Goal: Information Seeking & Learning: Learn about a topic

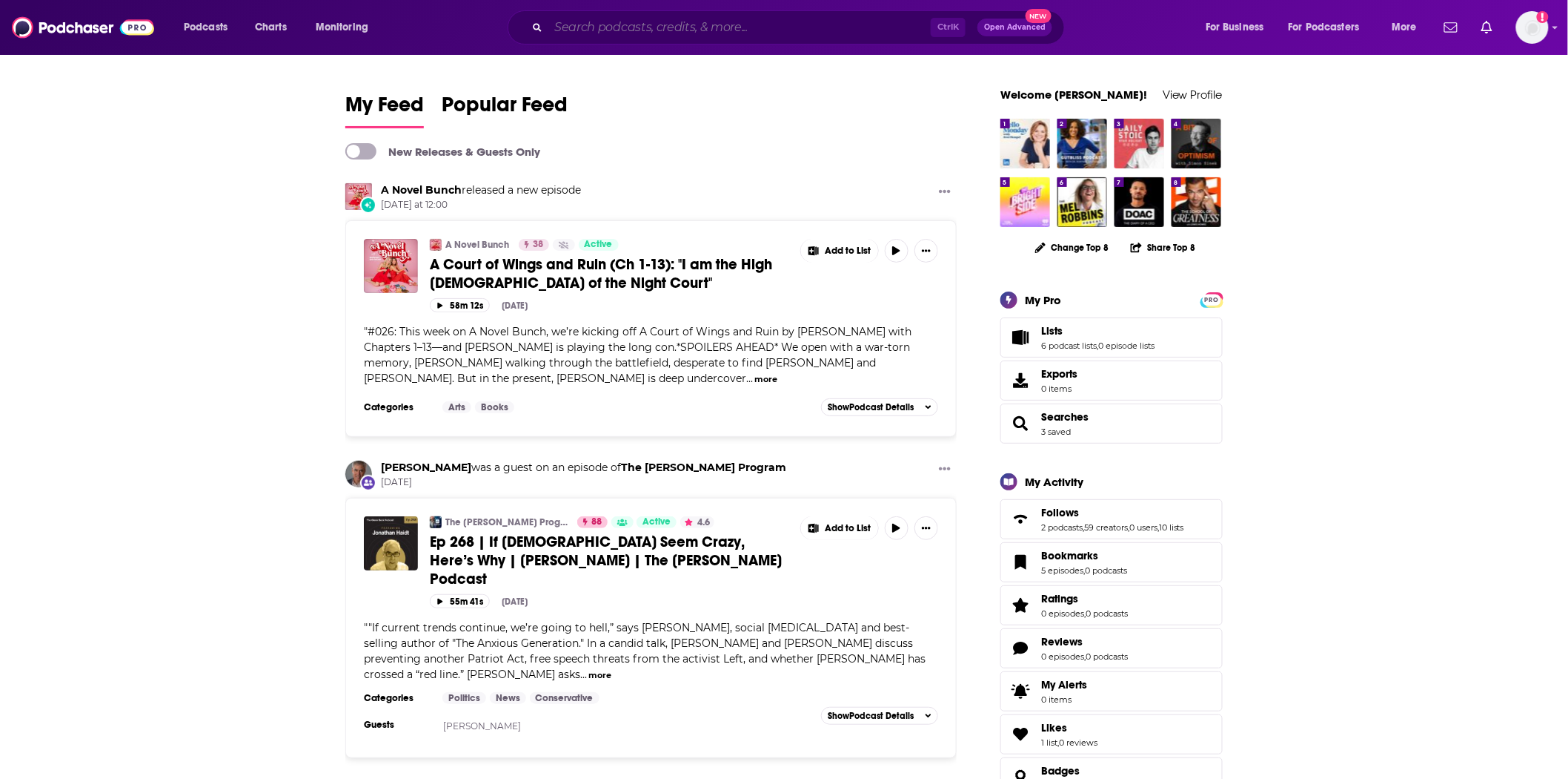
click at [677, 24] on input "Search podcasts, credits, & more..." at bounding box center [739, 27] width 382 height 24
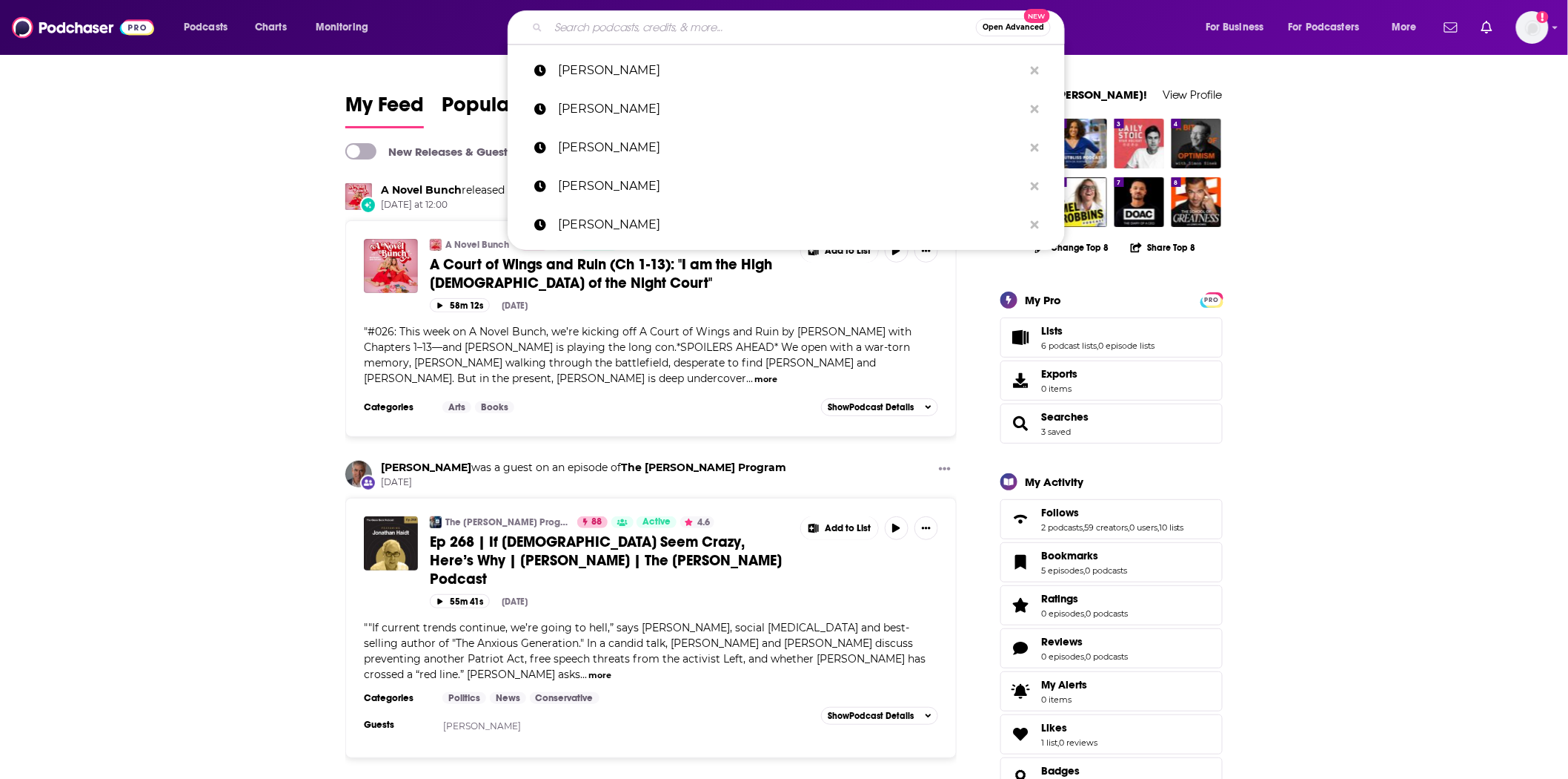
paste input "John Shegerian"
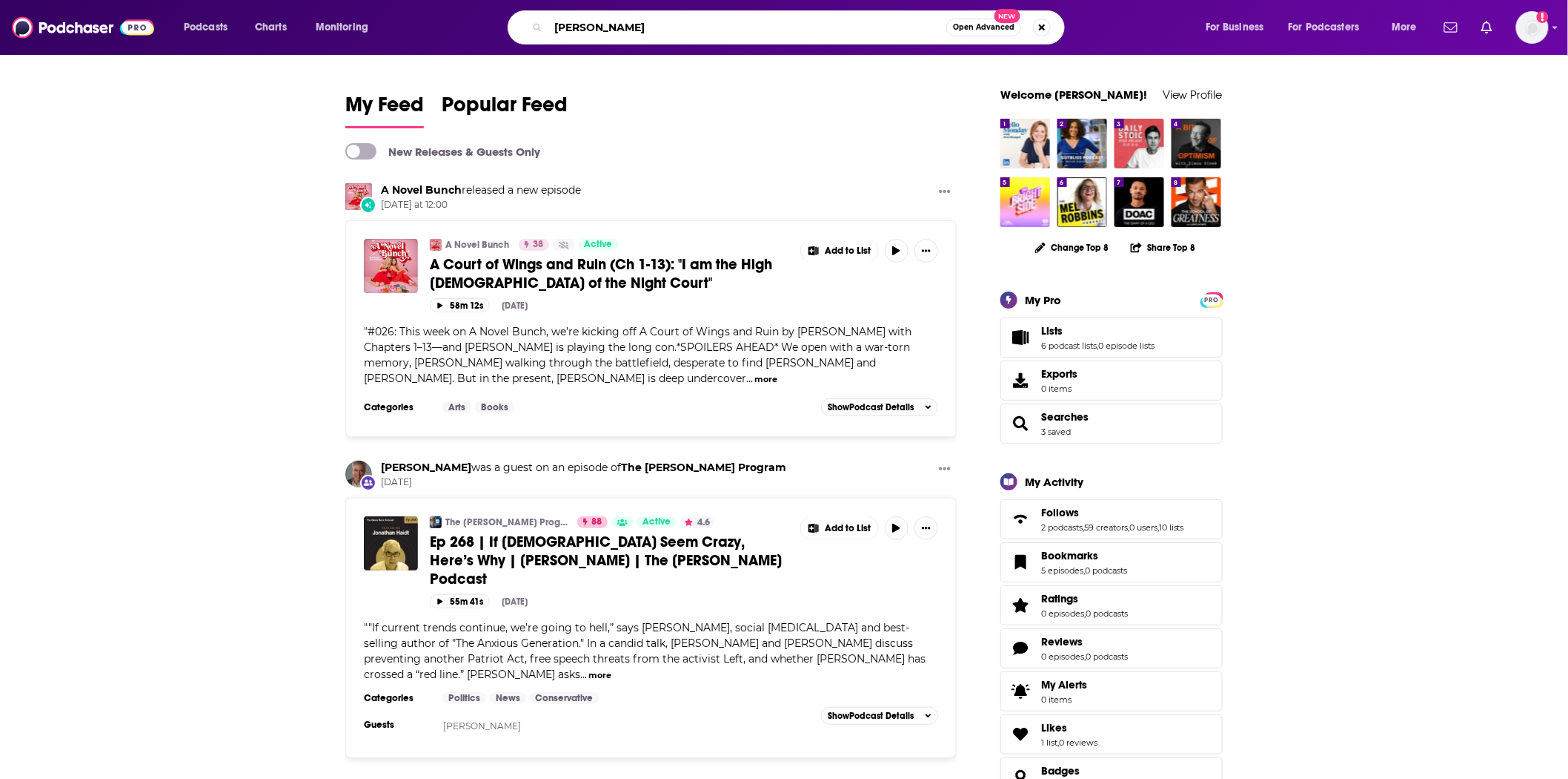
type input "John Shegerian"
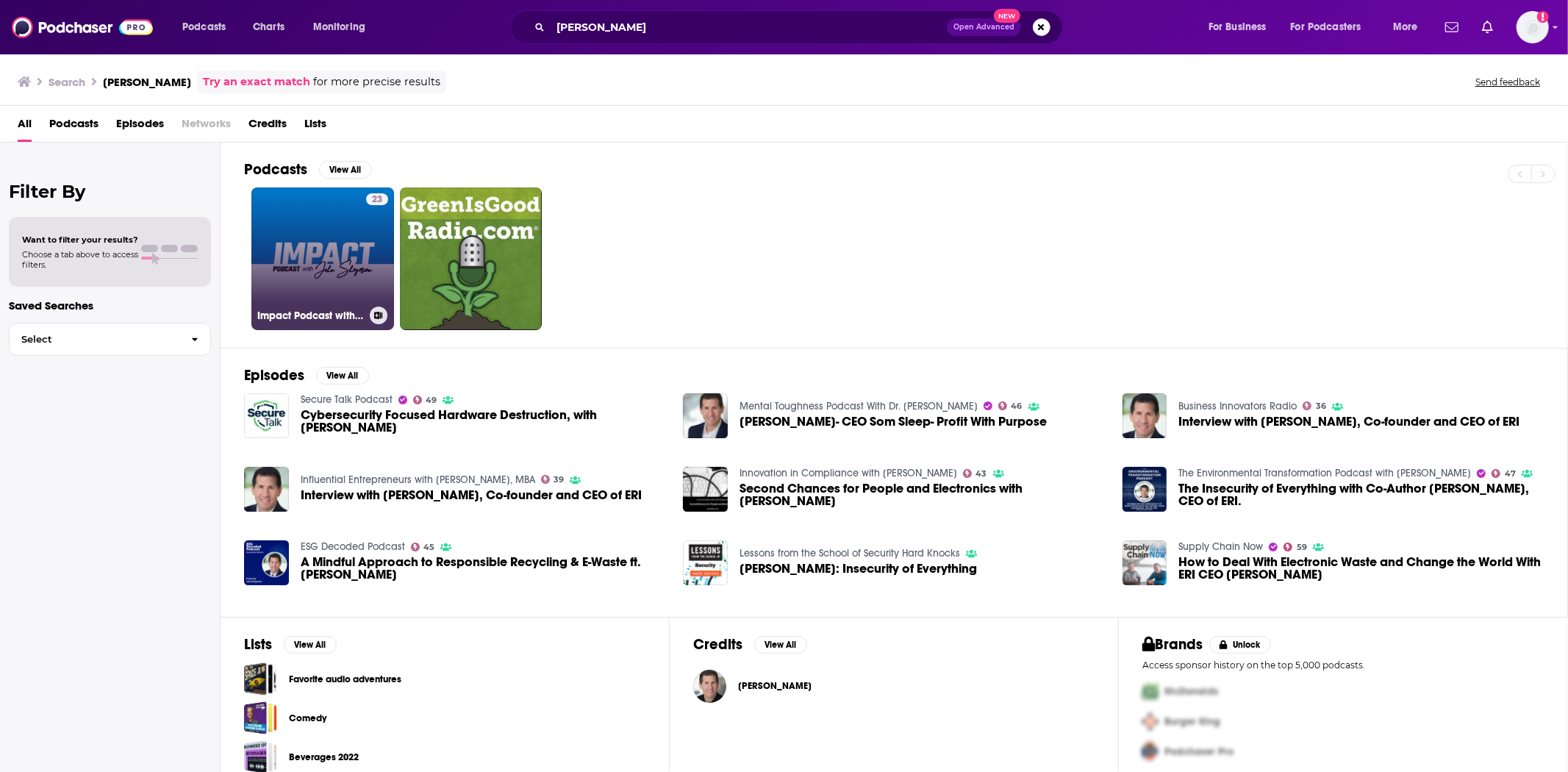
click at [335, 232] on link "23 Impact Podcast with John Shegerian" at bounding box center [322, 258] width 142 height 142
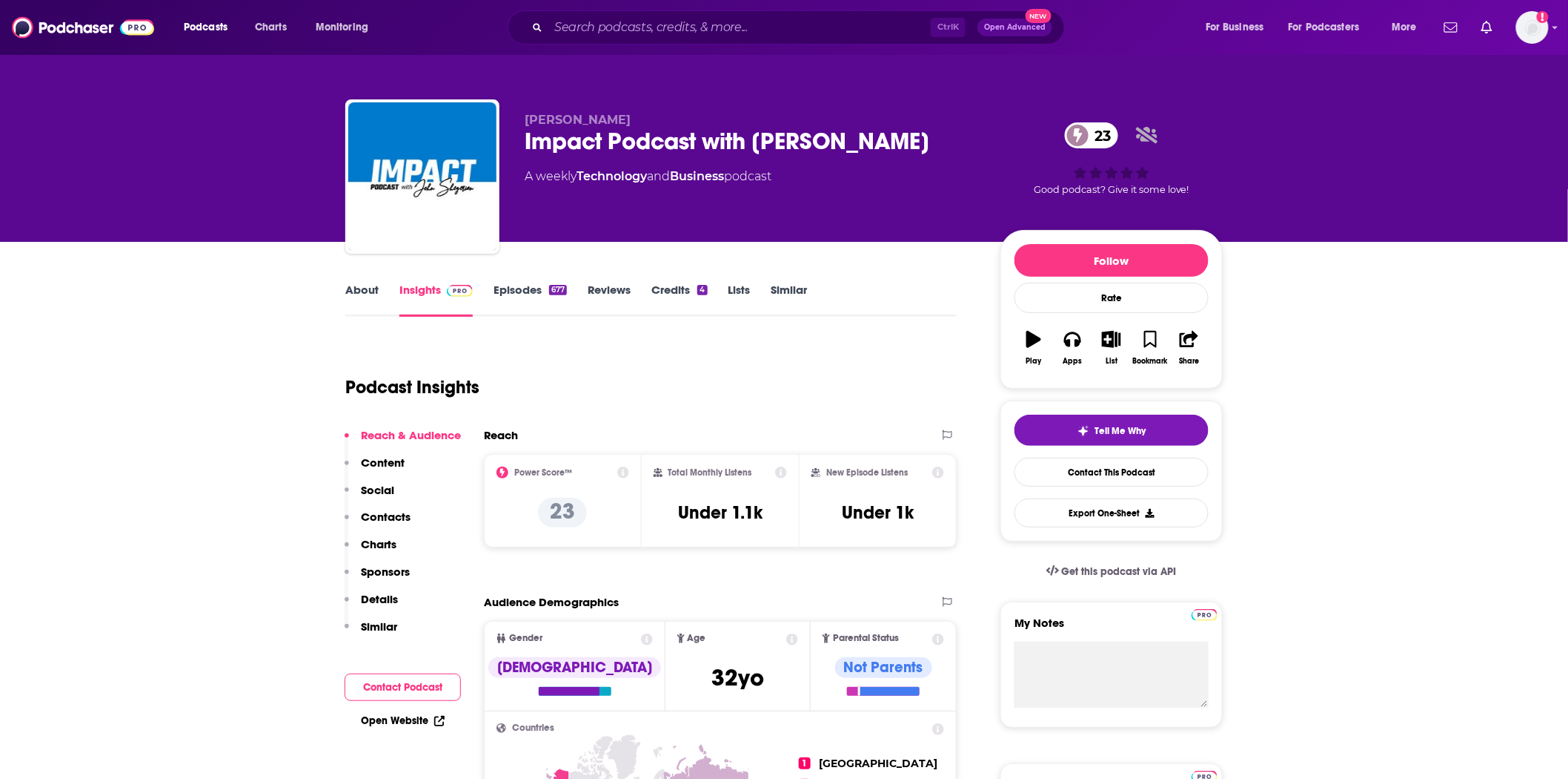
click at [527, 292] on link "Episodes 677" at bounding box center [530, 299] width 73 height 34
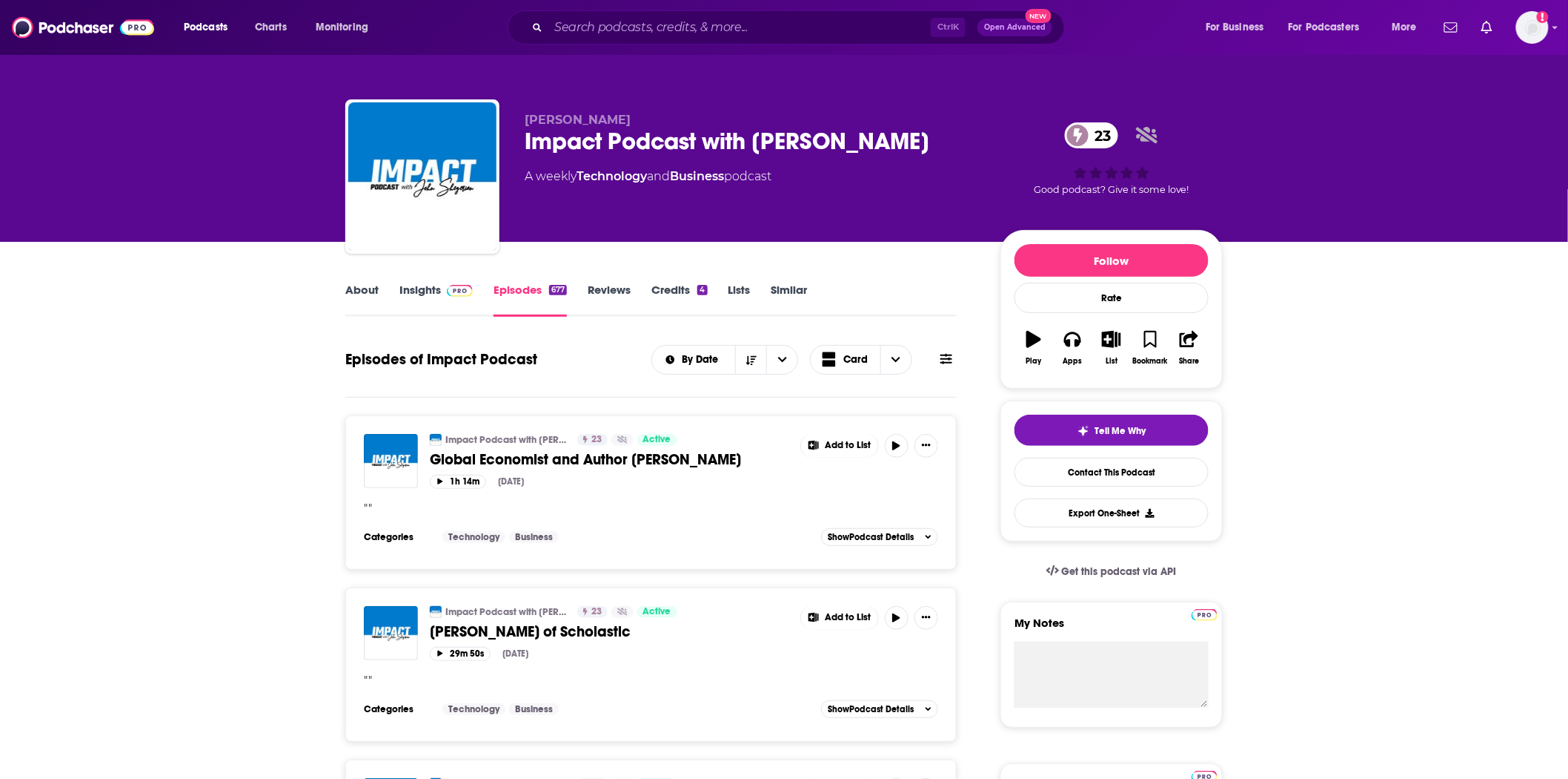
drag, startPoint x: 520, startPoint y: 136, endPoint x: 946, endPoint y: 144, distance: 426.1
click at [946, 144] on div "John Shegerian Impact Podcast with John Shegerian 23 A weekly Technology and Bu…" at bounding box center [784, 179] width 877 height 160
copy h2 "Impact Podcast with John Shegerian"
click at [646, 27] on input "Search podcasts, credits, & more..." at bounding box center [739, 27] width 382 height 24
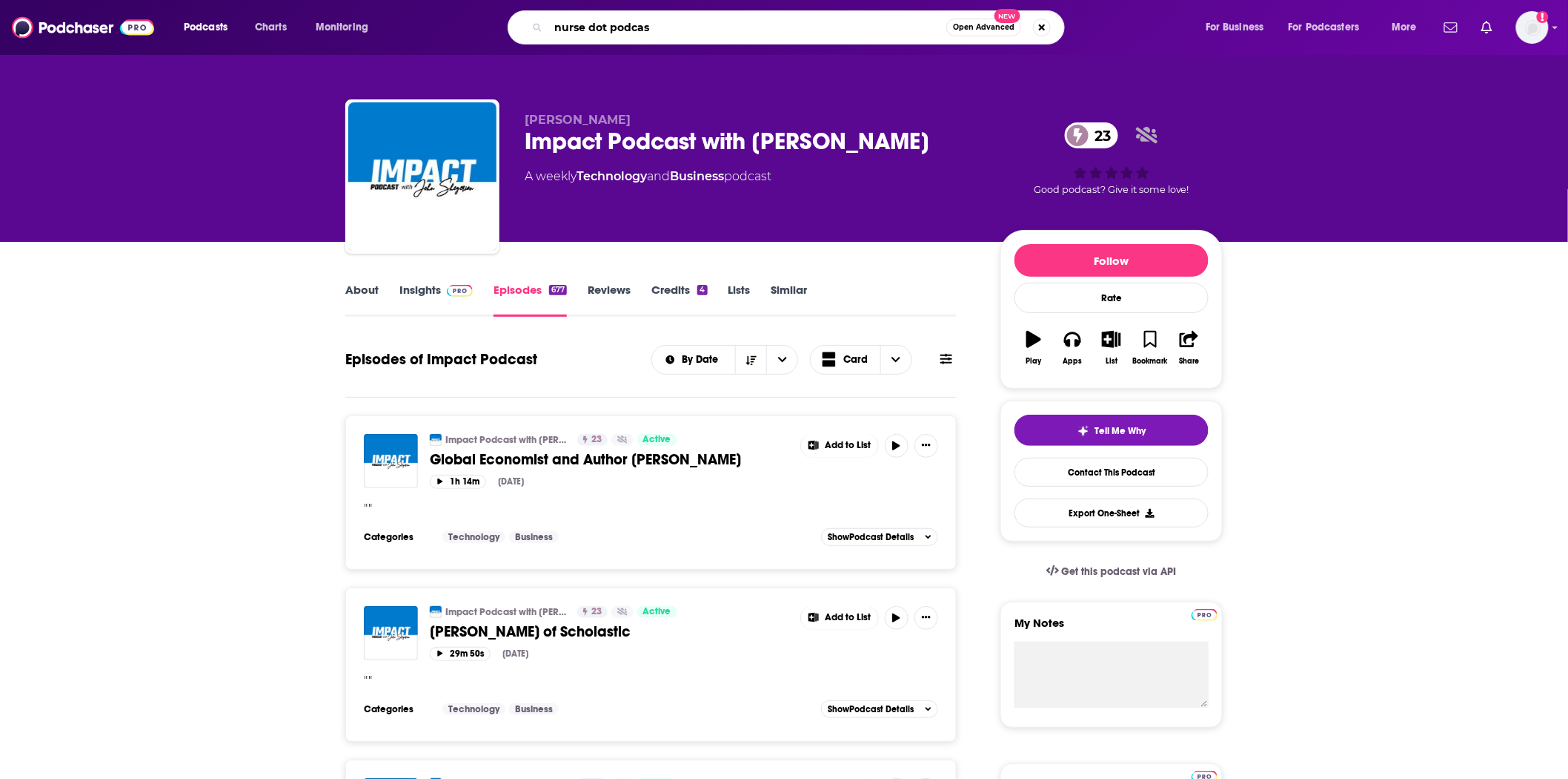
type input "nurse dot podcast"
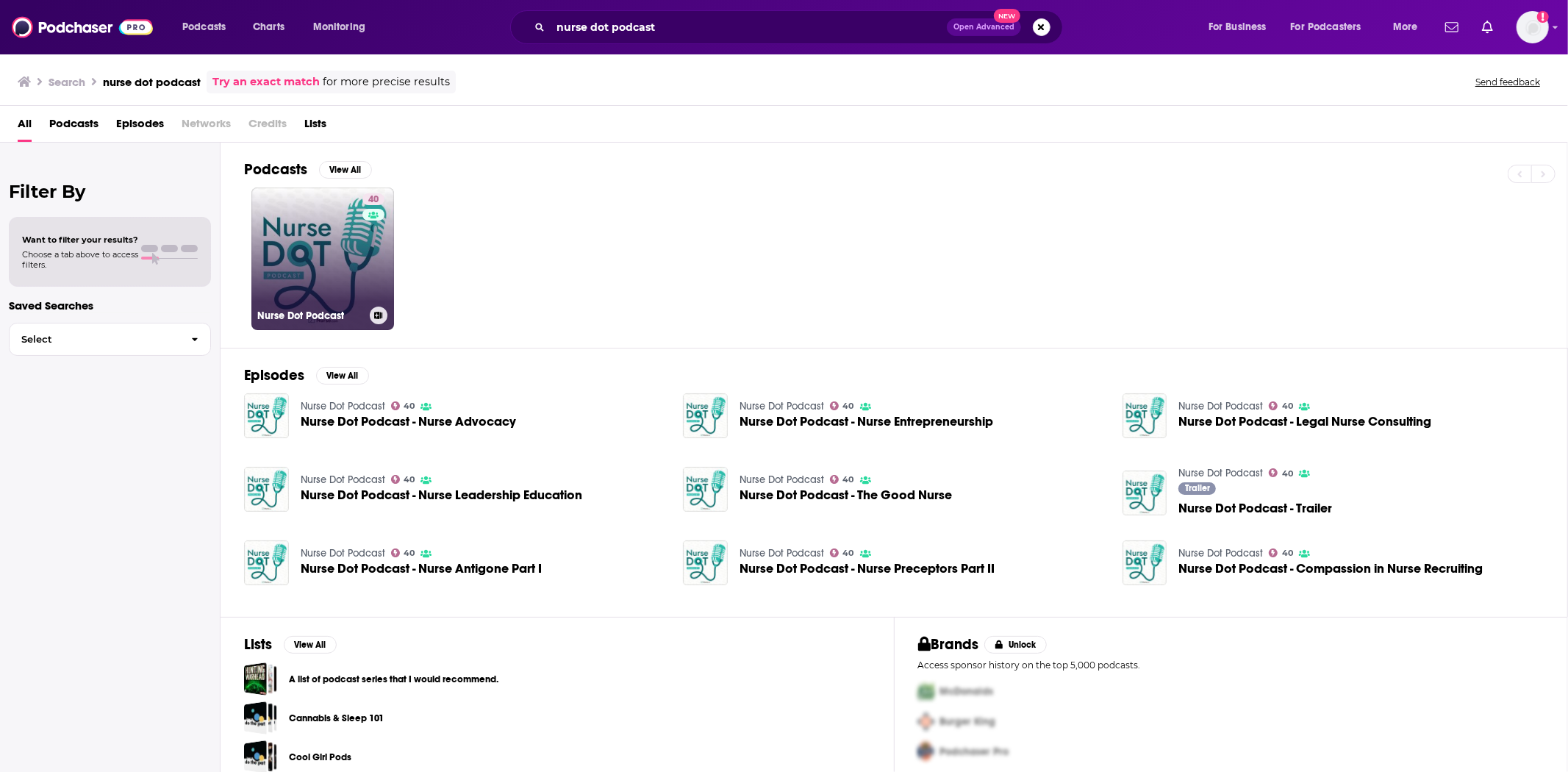
click at [370, 268] on div "40" at bounding box center [375, 250] width 25 height 113
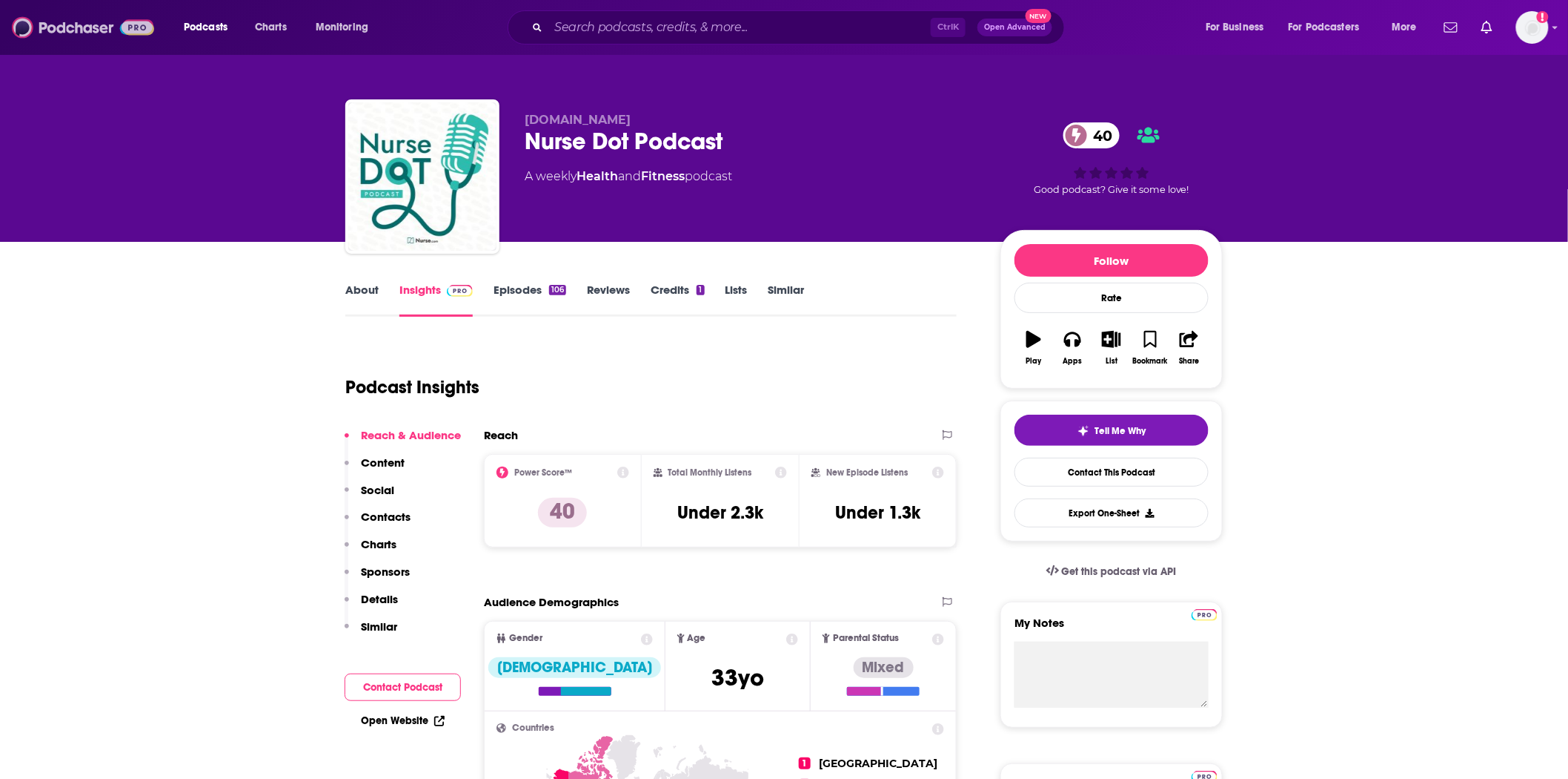
click at [71, 30] on img at bounding box center [83, 27] width 143 height 28
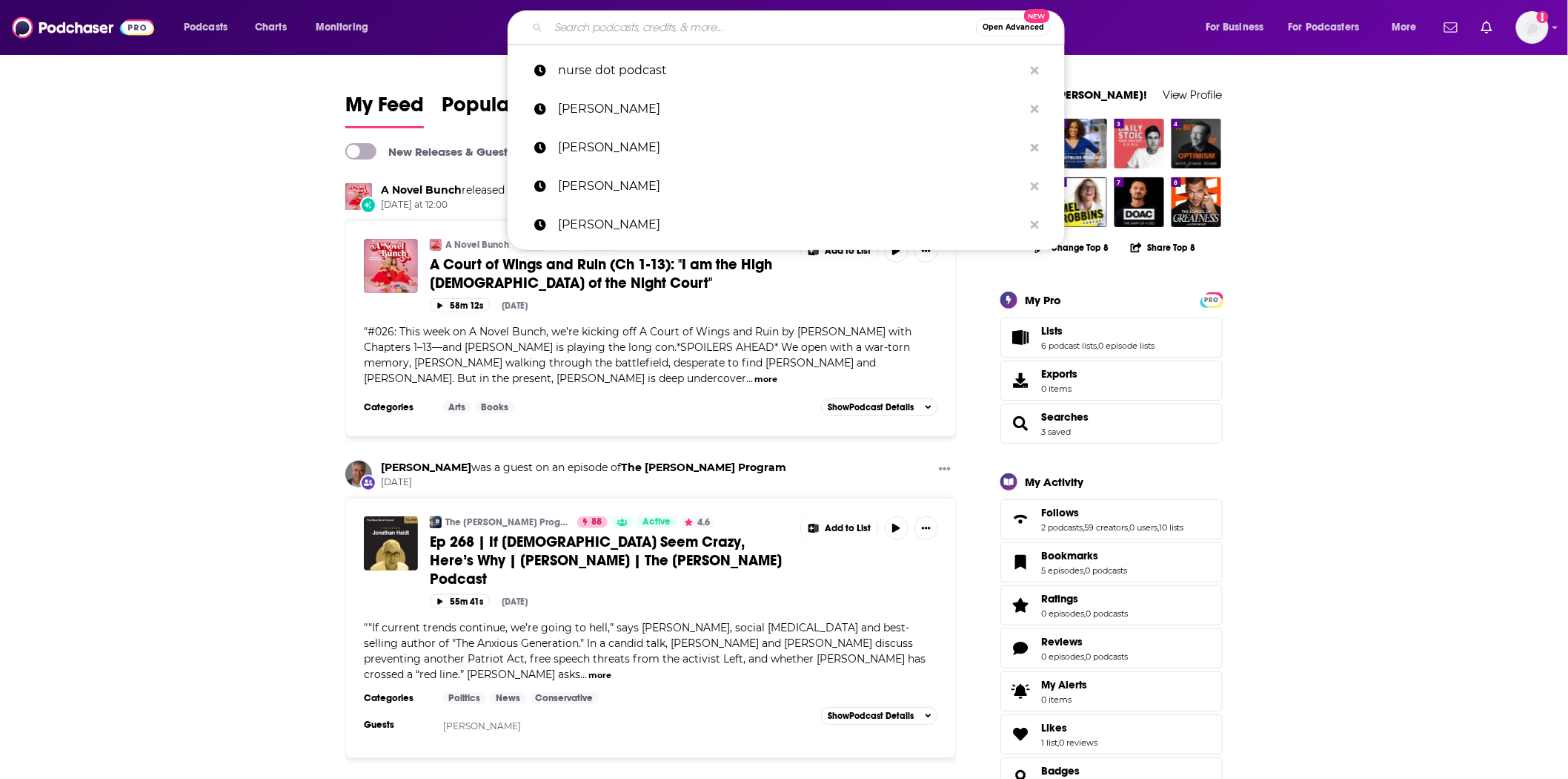
click at [604, 33] on input "Search podcasts, credits, & more..." at bounding box center [762, 27] width 428 height 24
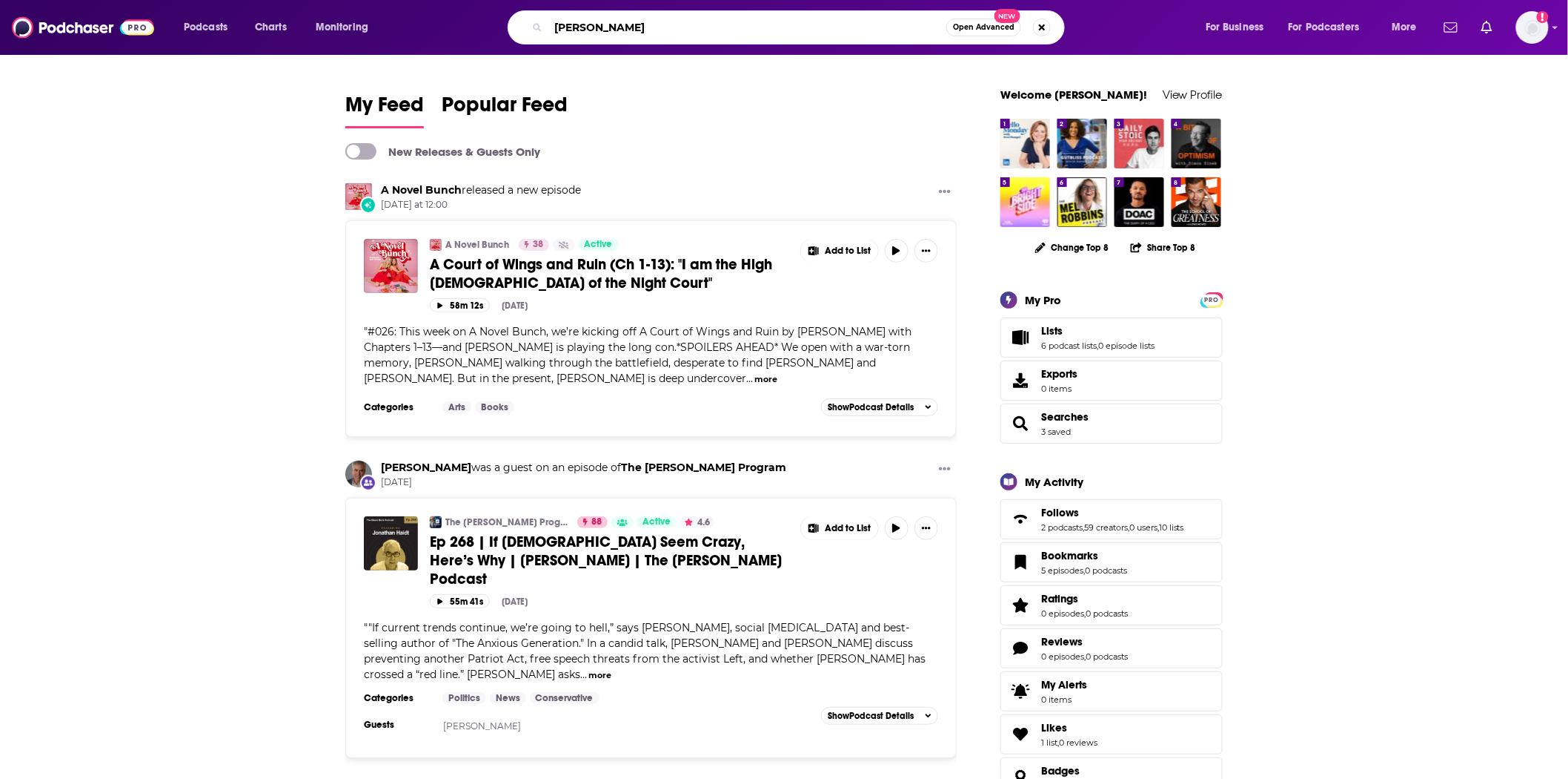
type input "hasan minhaj"
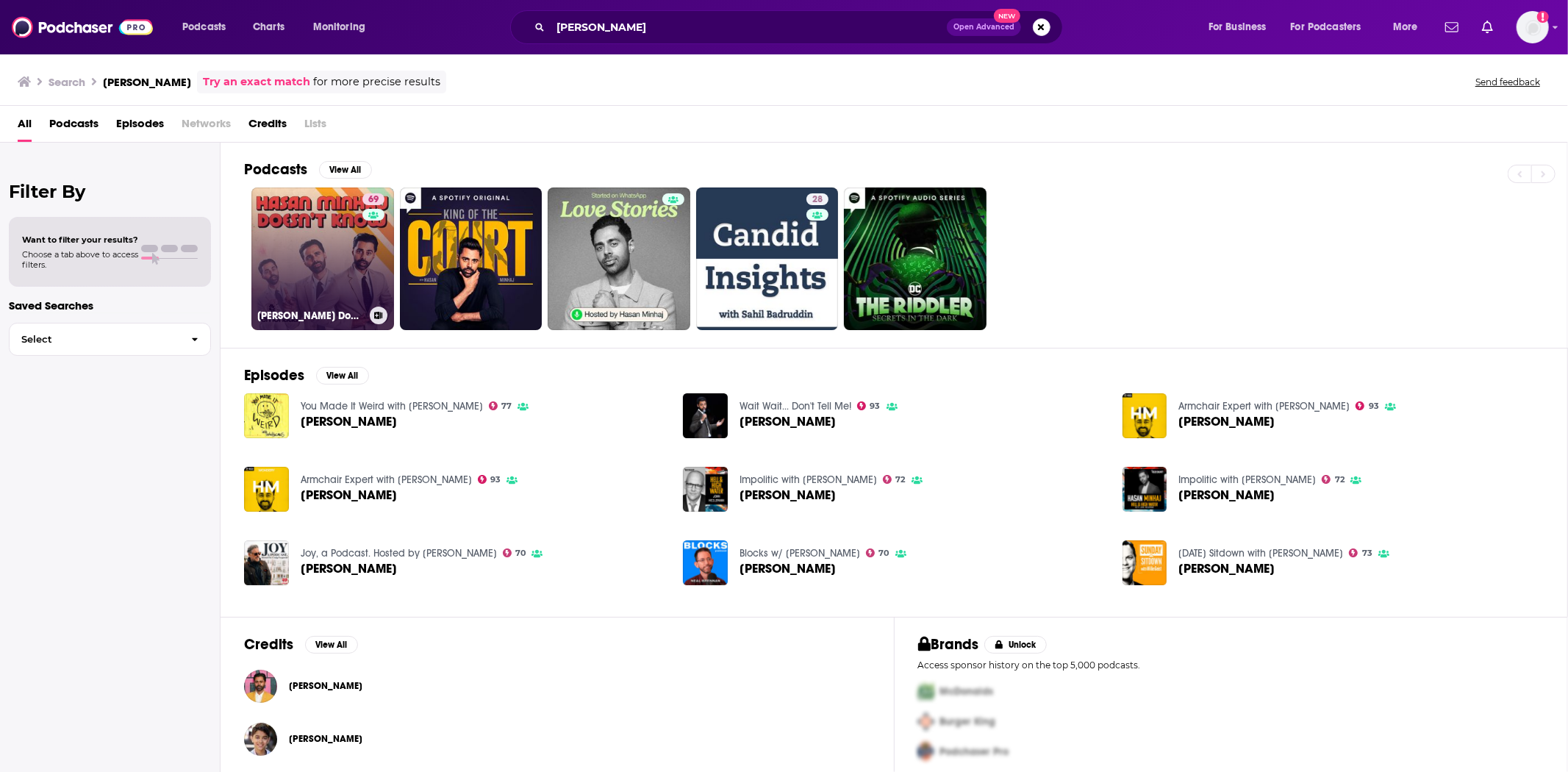
click at [310, 266] on link "69 Hasan Minhaj Doesn't Know" at bounding box center [322, 258] width 142 height 142
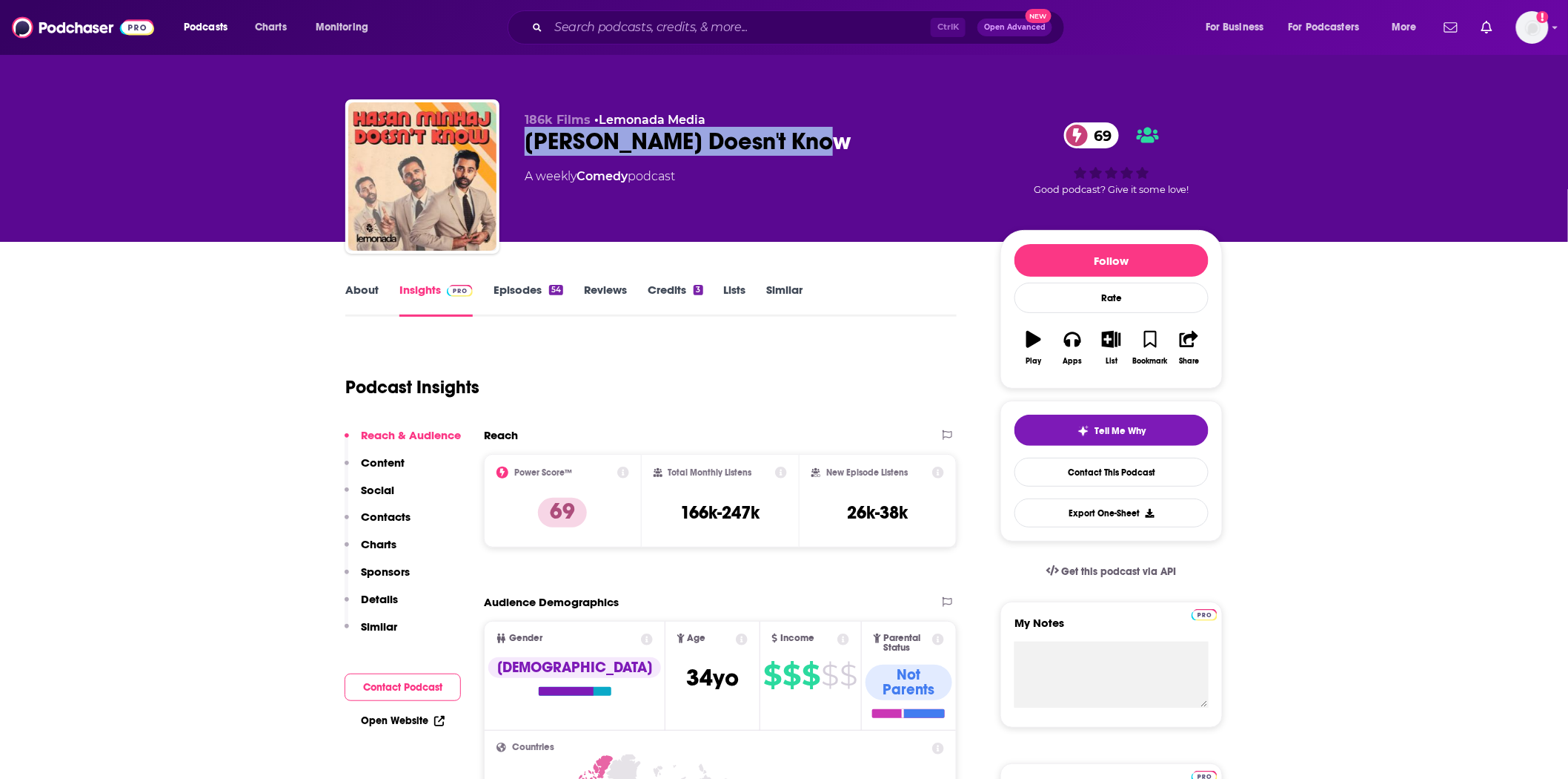
drag, startPoint x: 848, startPoint y: 143, endPoint x: 517, endPoint y: 139, distance: 331.0
click at [517, 139] on div "186k Films • Lemonada Media Hasan Minhaj Doesn't Know 69 A weekly Comedy podcas…" at bounding box center [784, 179] width 877 height 160
copy h2 "Hasan Minhaj Doesn't Know"
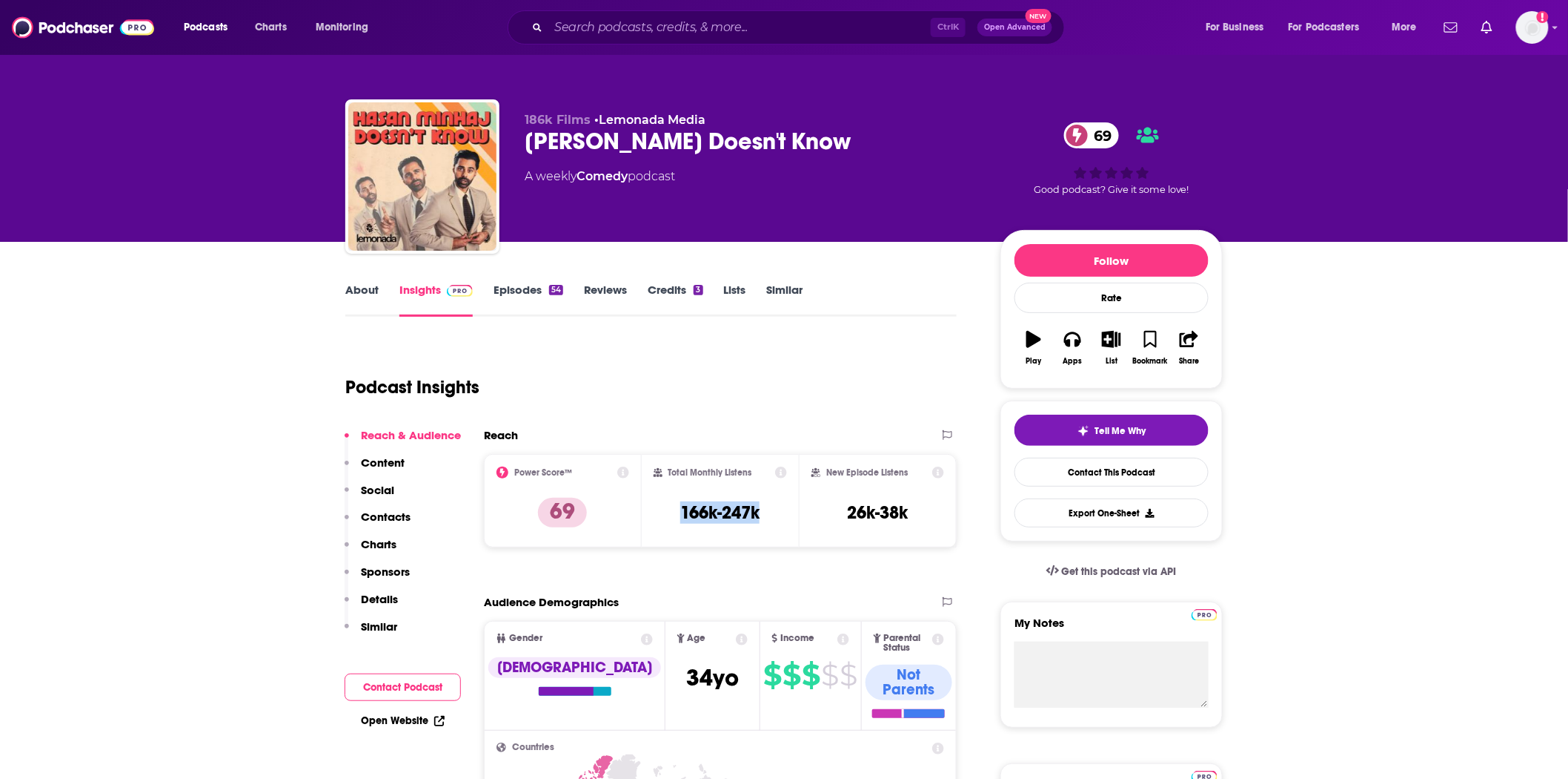
drag, startPoint x: 768, startPoint y: 509, endPoint x: 679, endPoint y: 510, distance: 89.0
click at [679, 510] on div "Total Monthly Listens 166k-247k" at bounding box center [721, 500] width 134 height 68
copy h3 "166k-247k"
click at [1084, 360] on button "Apps" at bounding box center [1072, 348] width 38 height 53
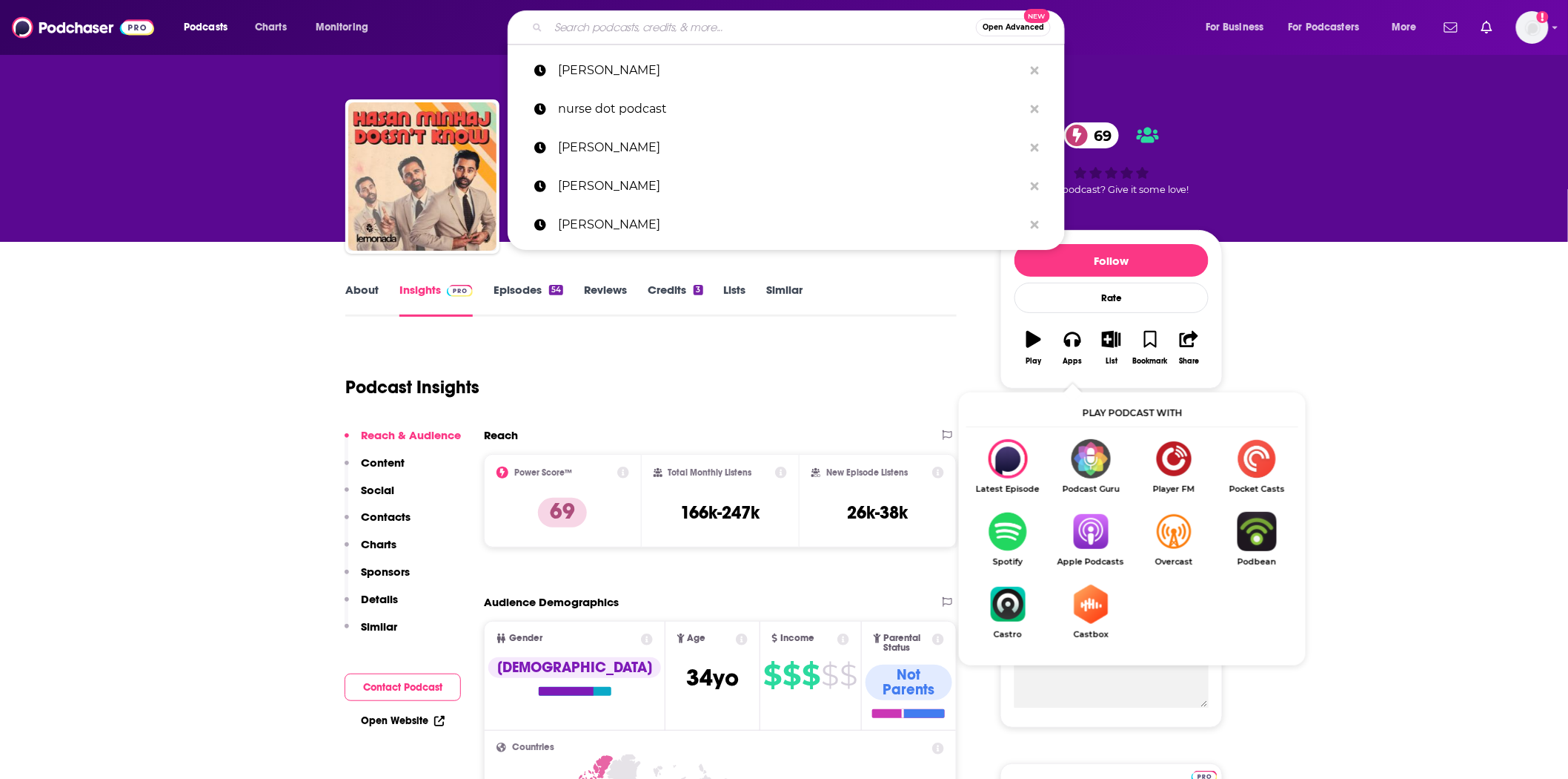
click at [596, 30] on input "Search podcasts, credits, & more..." at bounding box center [762, 27] width 428 height 24
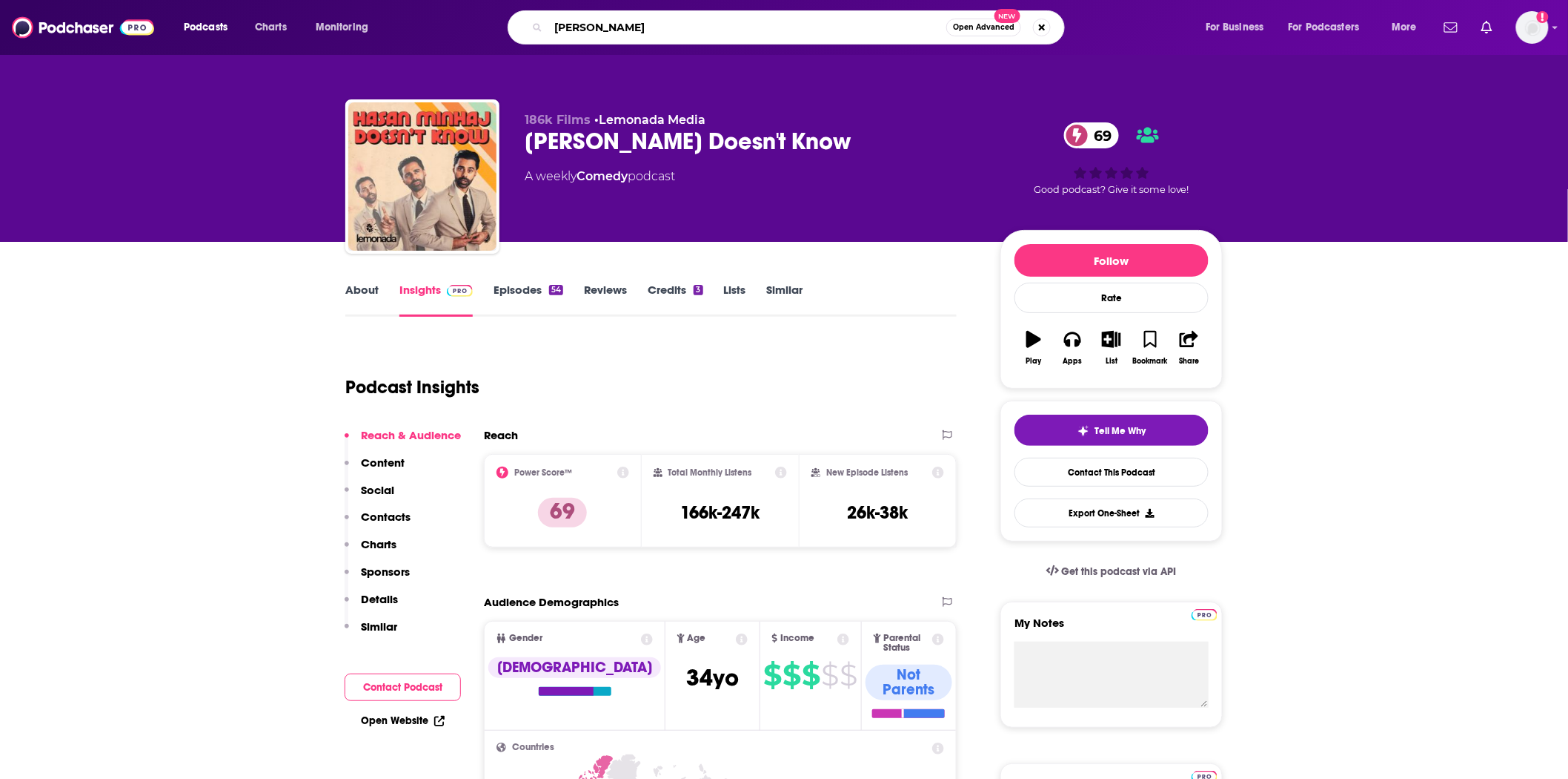
type input "hoda kotb"
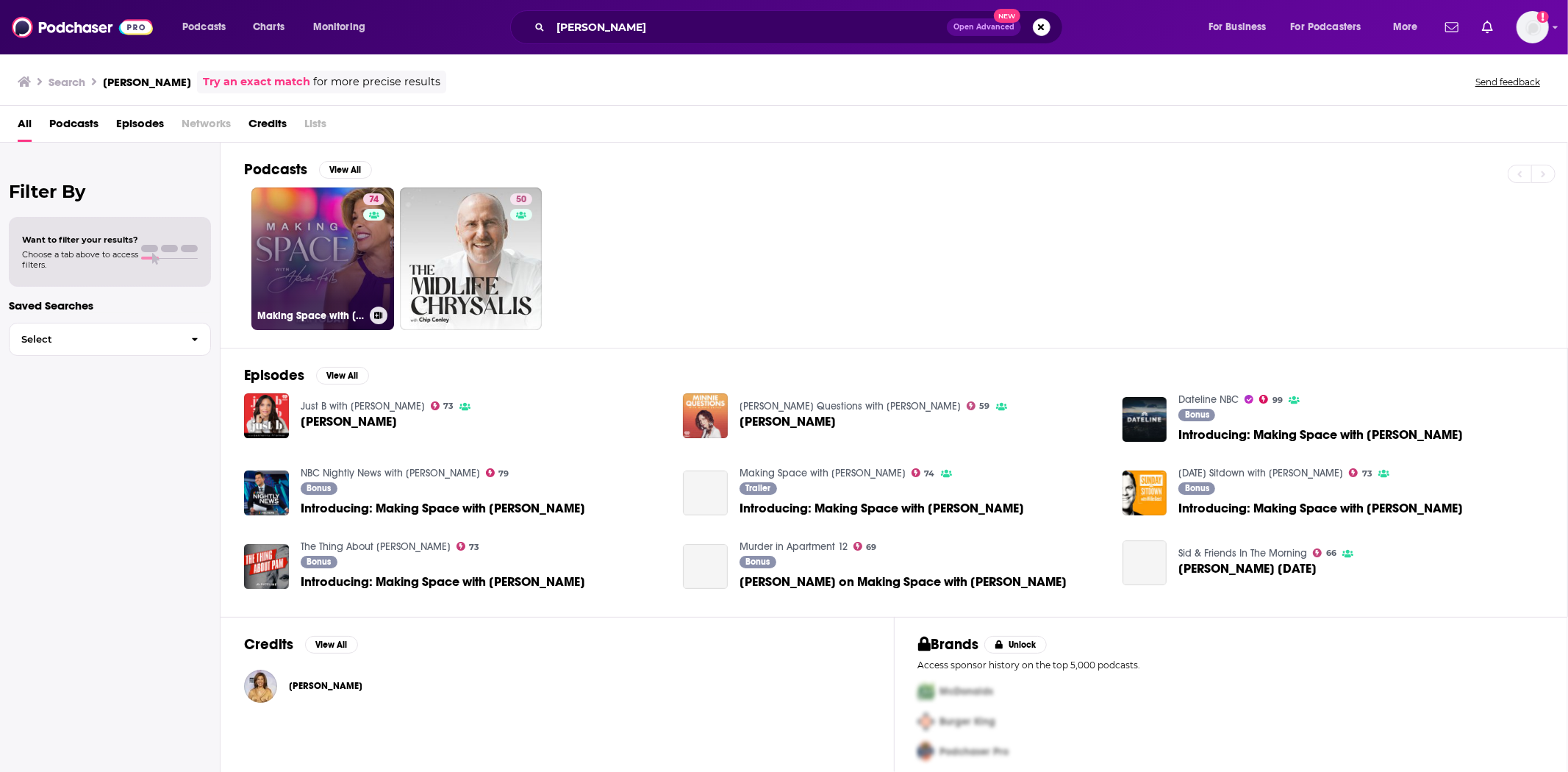
click at [321, 247] on link "74 Making Space with Hoda Kotb" at bounding box center [322, 258] width 142 height 142
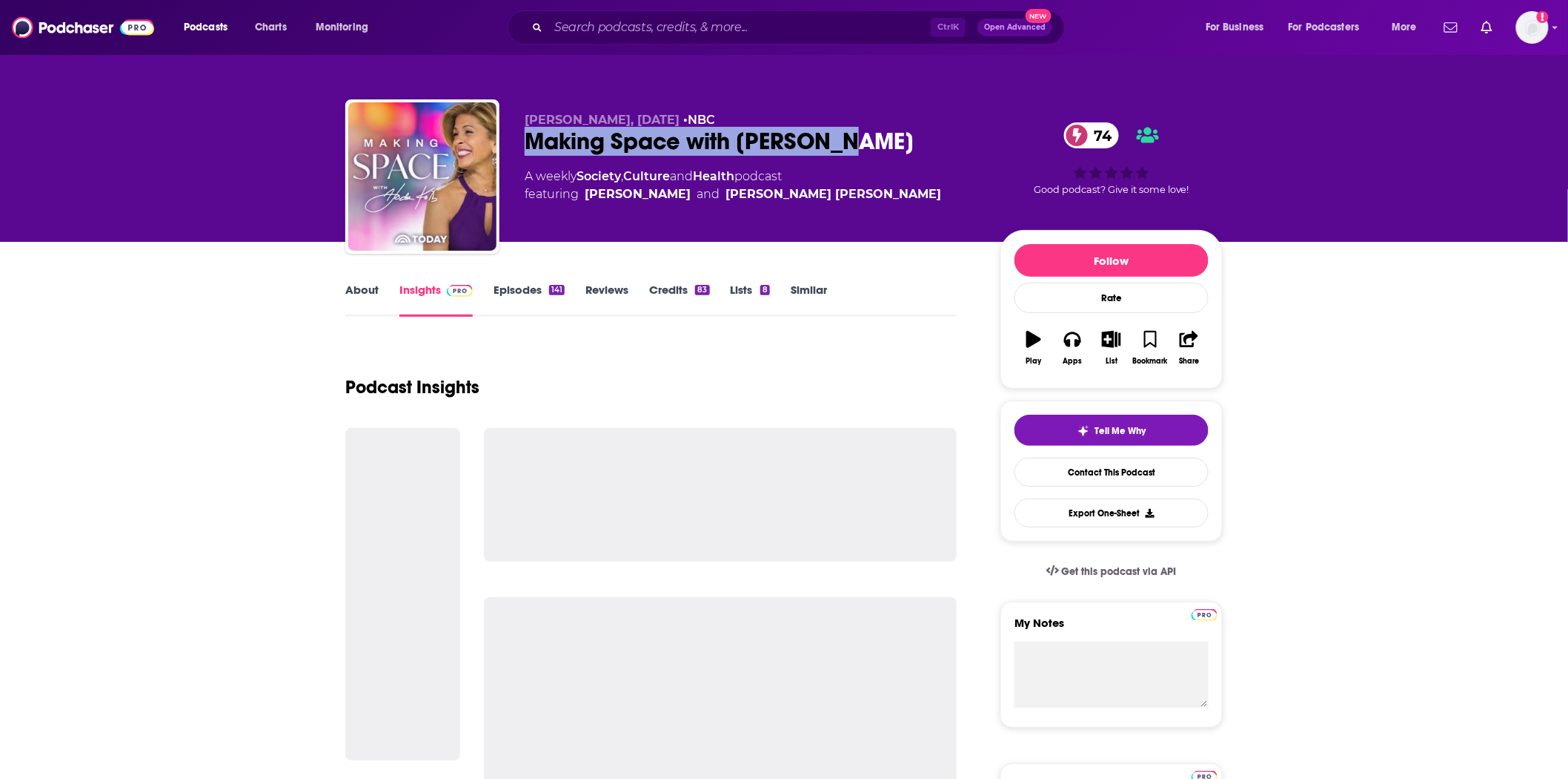
drag, startPoint x: 888, startPoint y: 137, endPoint x: 519, endPoint y: 134, distance: 369.0
click at [519, 134] on div "Hoda Kotb, TODAY • NBC Making Space with Hoda Kotb 74 A weekly Society , Cultur…" at bounding box center [784, 179] width 877 height 160
copy h2 "Making Space with Hoda Kotb"
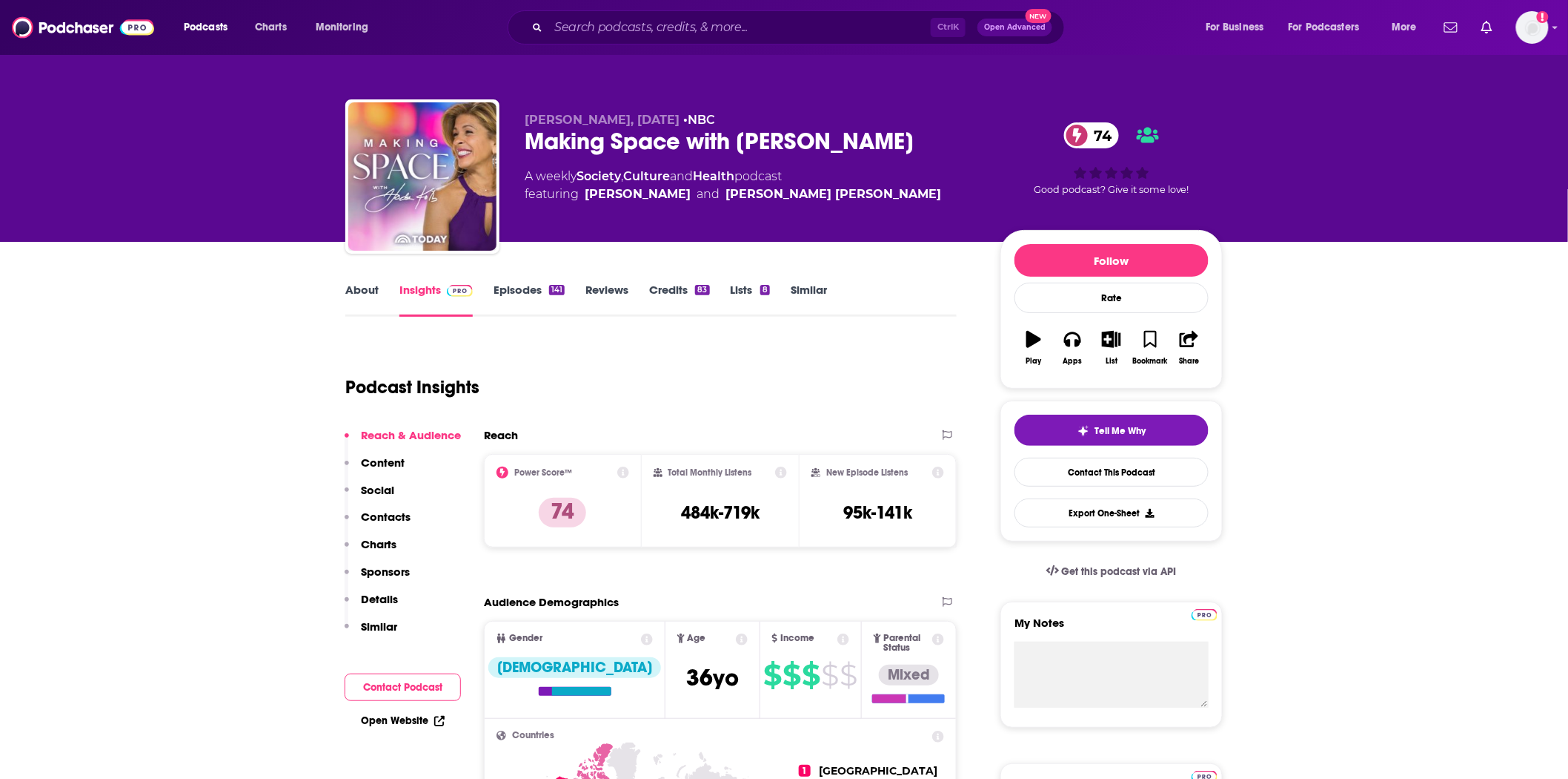
drag, startPoint x: 3, startPoint y: 521, endPoint x: 17, endPoint y: 521, distance: 14.0
drag, startPoint x: 761, startPoint y: 521, endPoint x: 663, endPoint y: 519, distance: 98.0
click at [663, 519] on div "Total Monthly Listens 484k-719k" at bounding box center [721, 500] width 134 height 68
copy h3 "484k-719k"
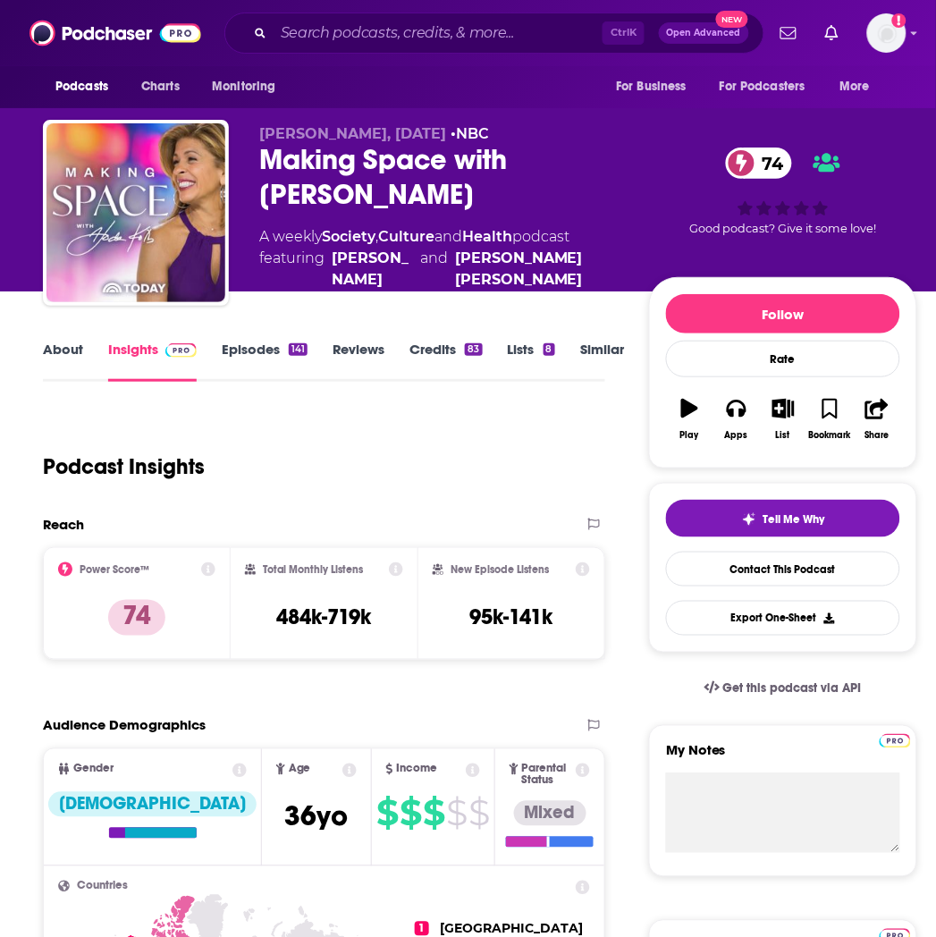
click at [316, 47] on div "Ctrl K Open Advanced New" at bounding box center [494, 33] width 540 height 41
click at [318, 34] on input "Search podcasts, credits, & more..." at bounding box center [438, 33] width 329 height 29
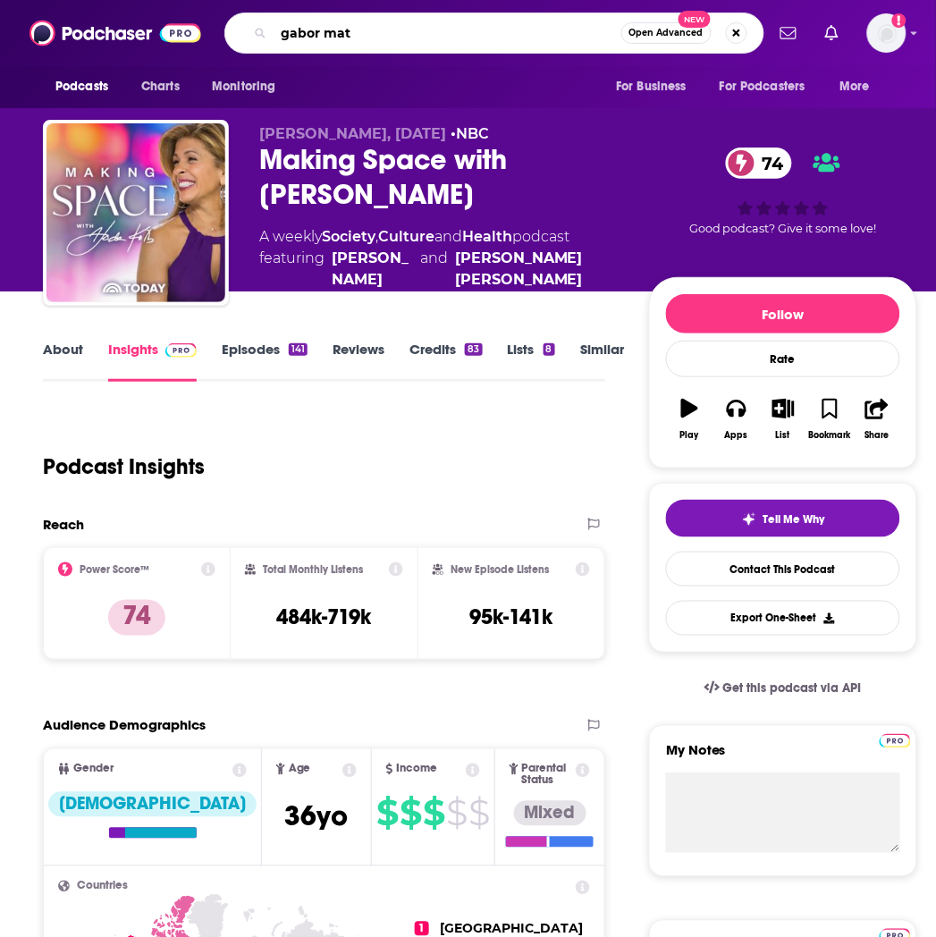
type input "gabor mate"
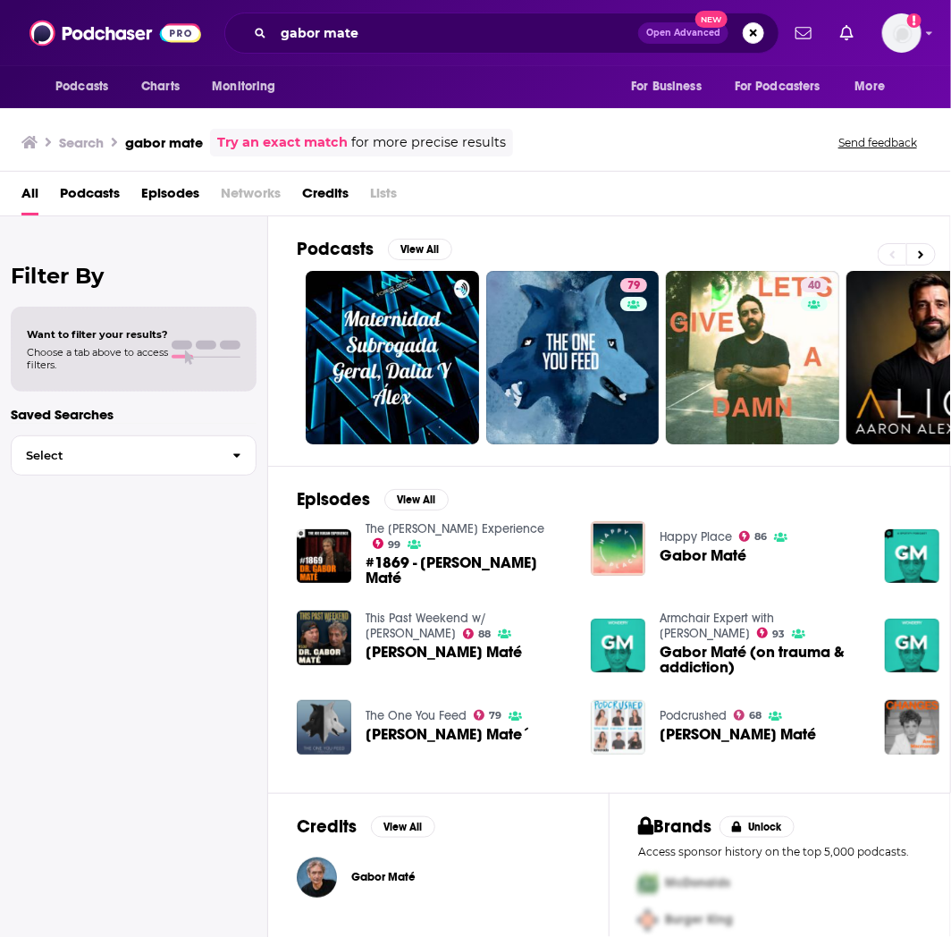
click at [82, 796] on div "Filter By Want to filter your results? Choose a tab above to access filters. Sa…" at bounding box center [134, 684] width 268 height 937
click at [94, 191] on span "Podcasts" at bounding box center [90, 197] width 60 height 37
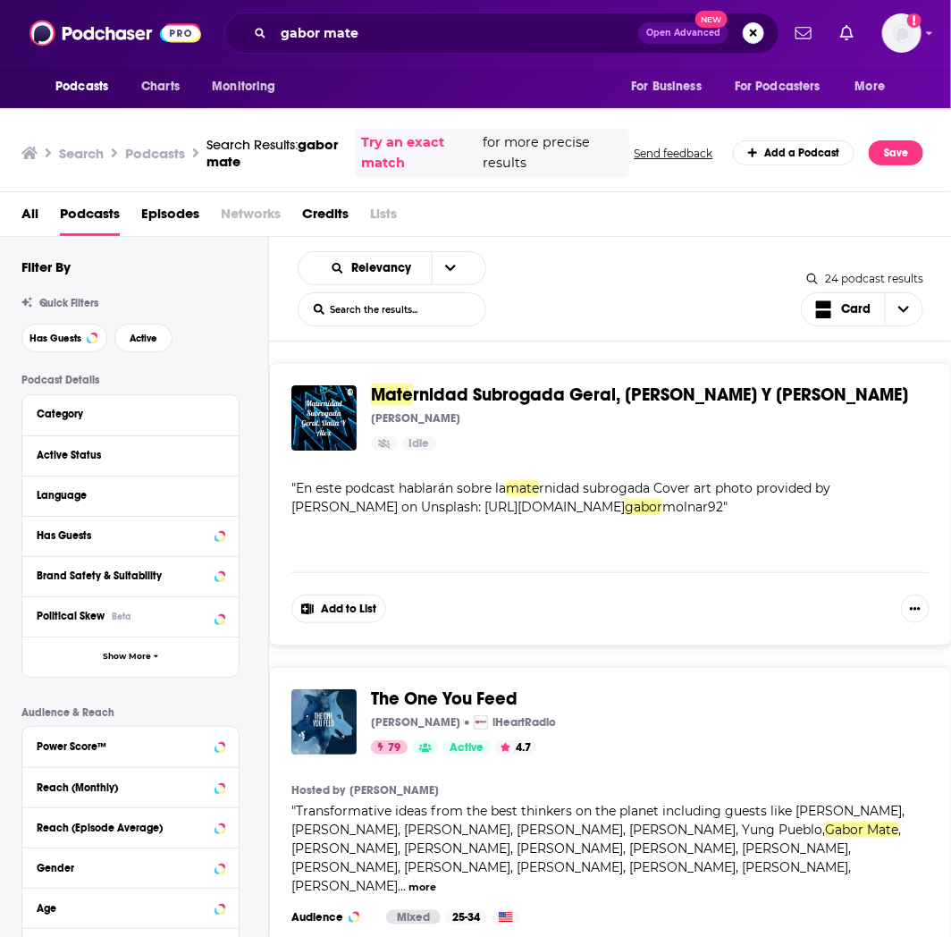
click at [183, 201] on span "Episodes" at bounding box center [170, 217] width 58 height 37
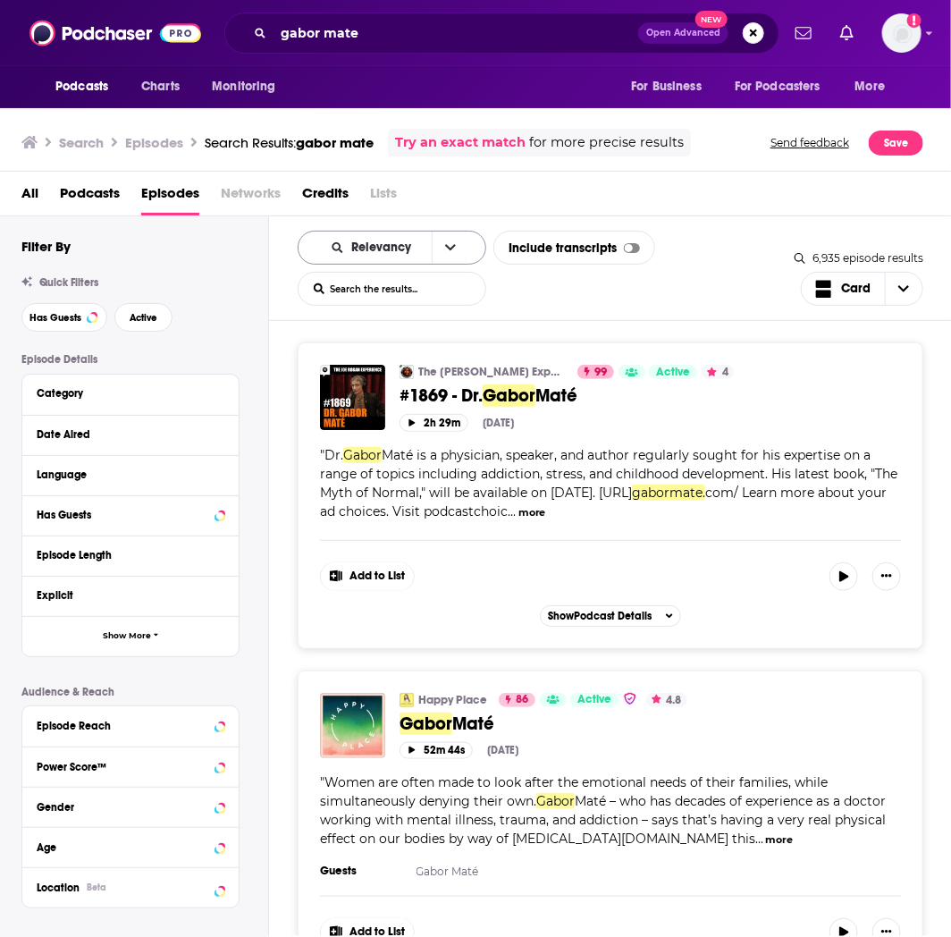
click at [449, 248] on icon "open menu" at bounding box center [450, 248] width 11 height 6
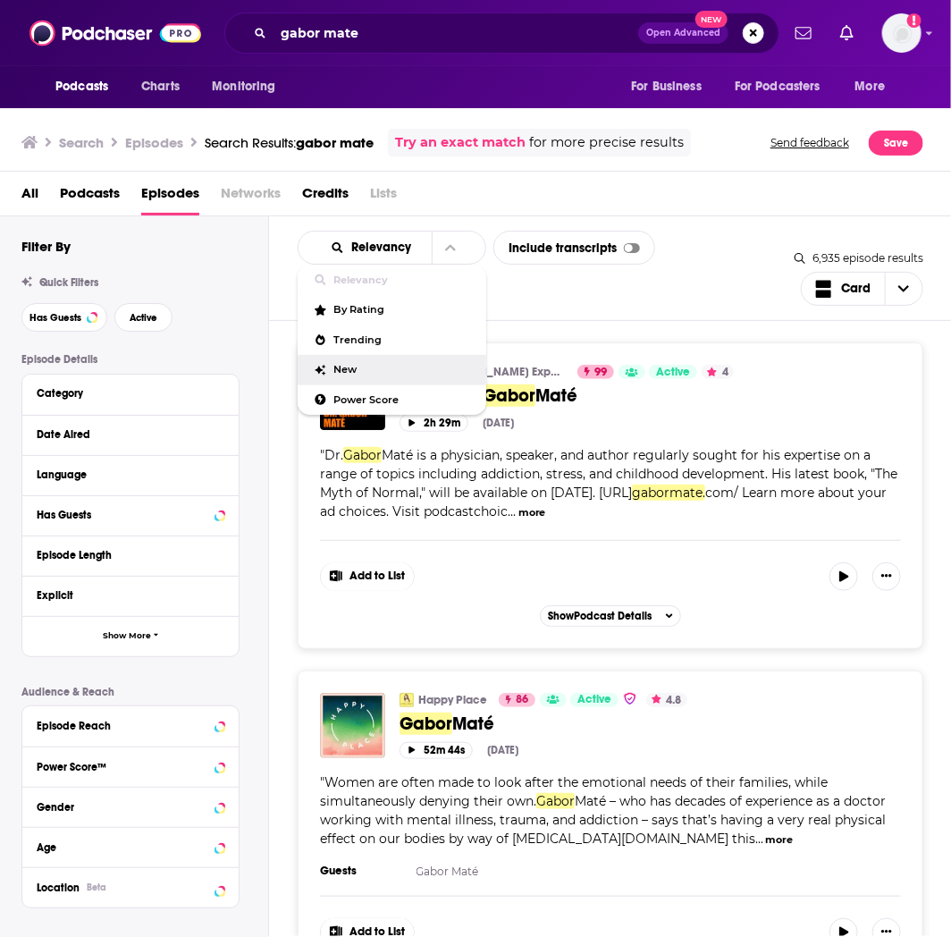
click at [350, 365] on span "New" at bounding box center [403, 370] width 138 height 10
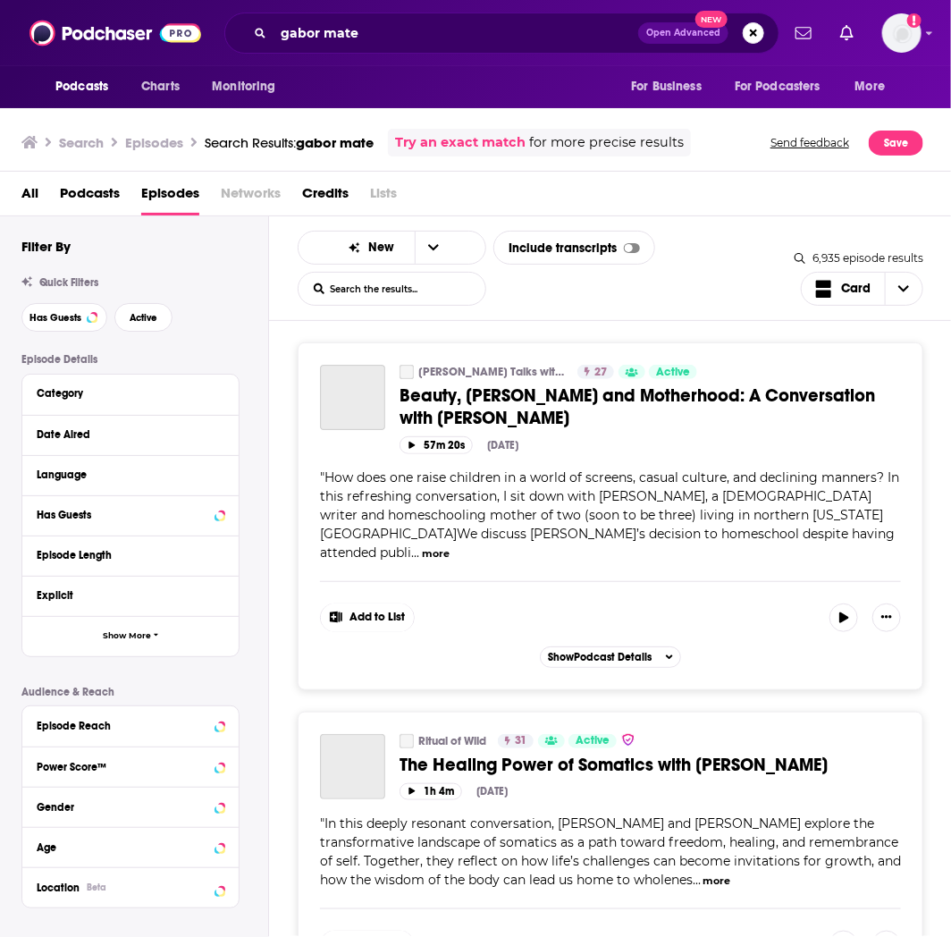
click at [712, 280] on div "New List Search Input Search the results... Include transcripts Card" at bounding box center [546, 268] width 497 height 75
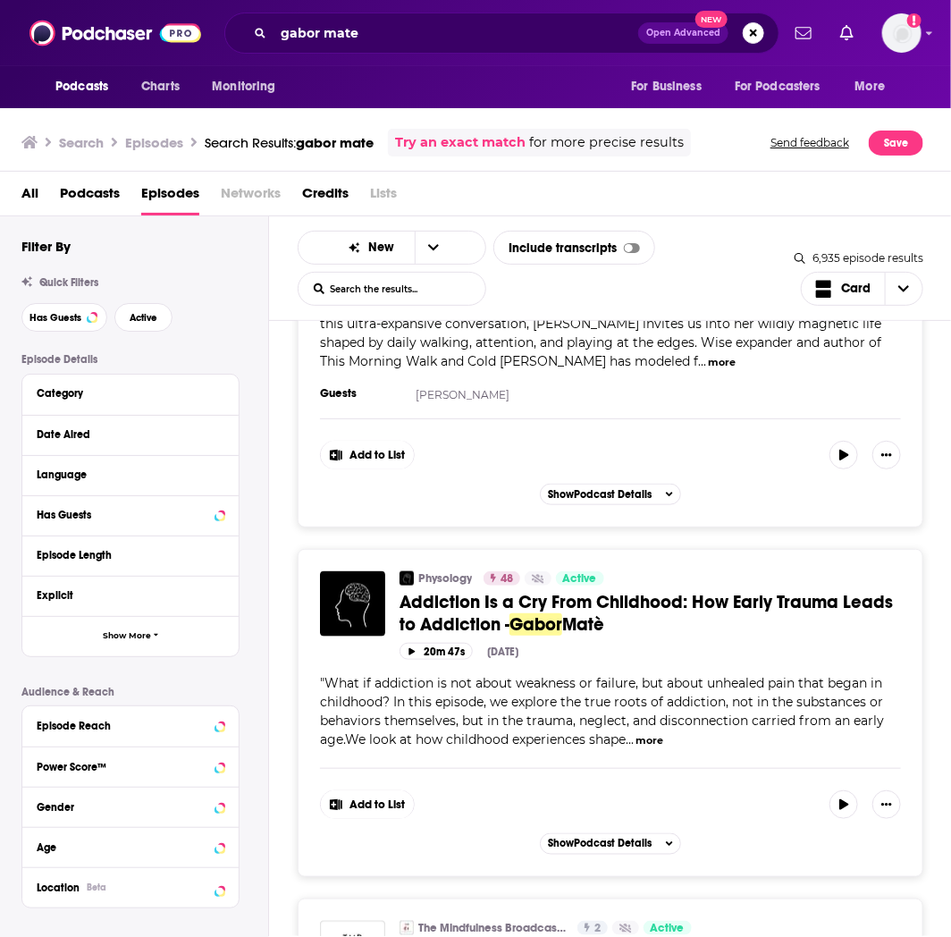
scroll to position [4965, 0]
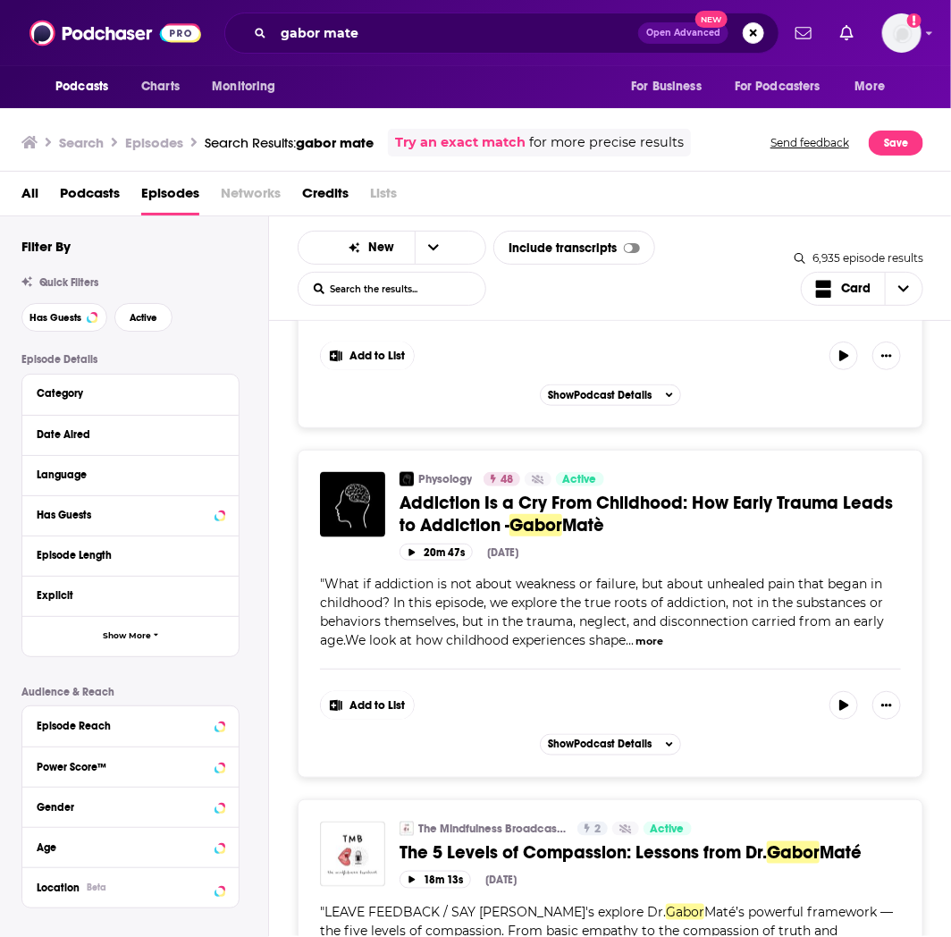
click at [648, 634] on button "more" at bounding box center [650, 641] width 28 height 15
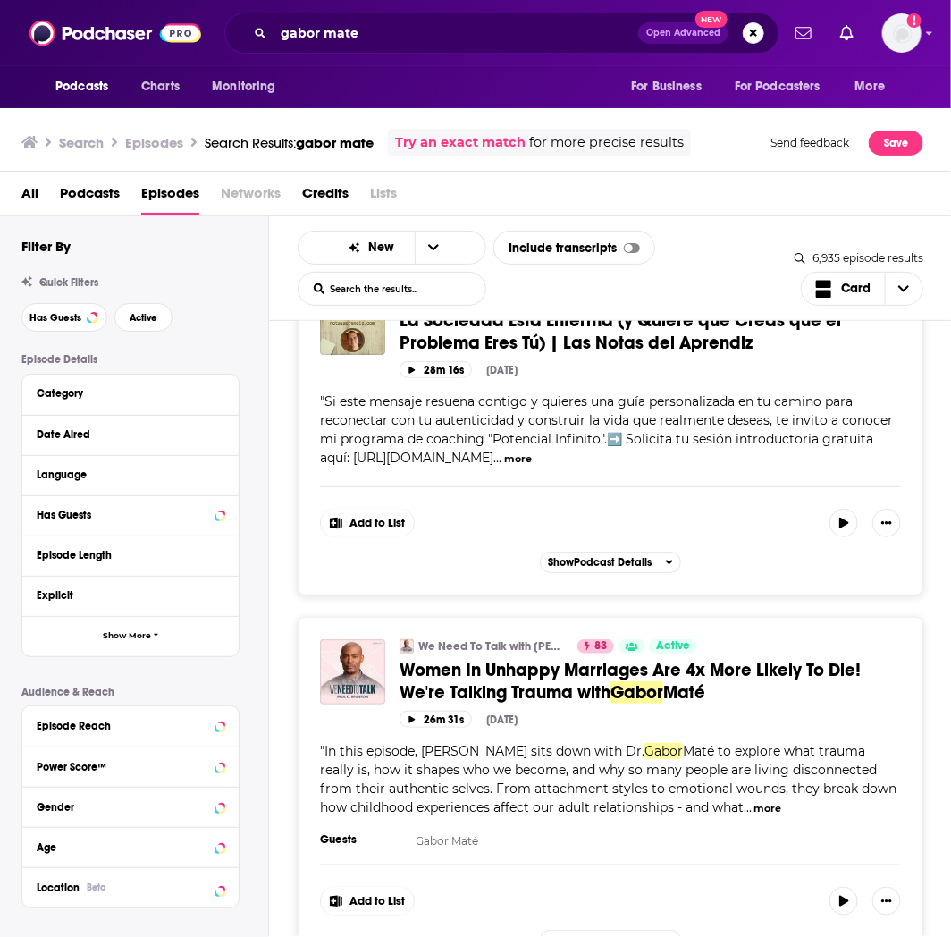
scroll to position [6753, 0]
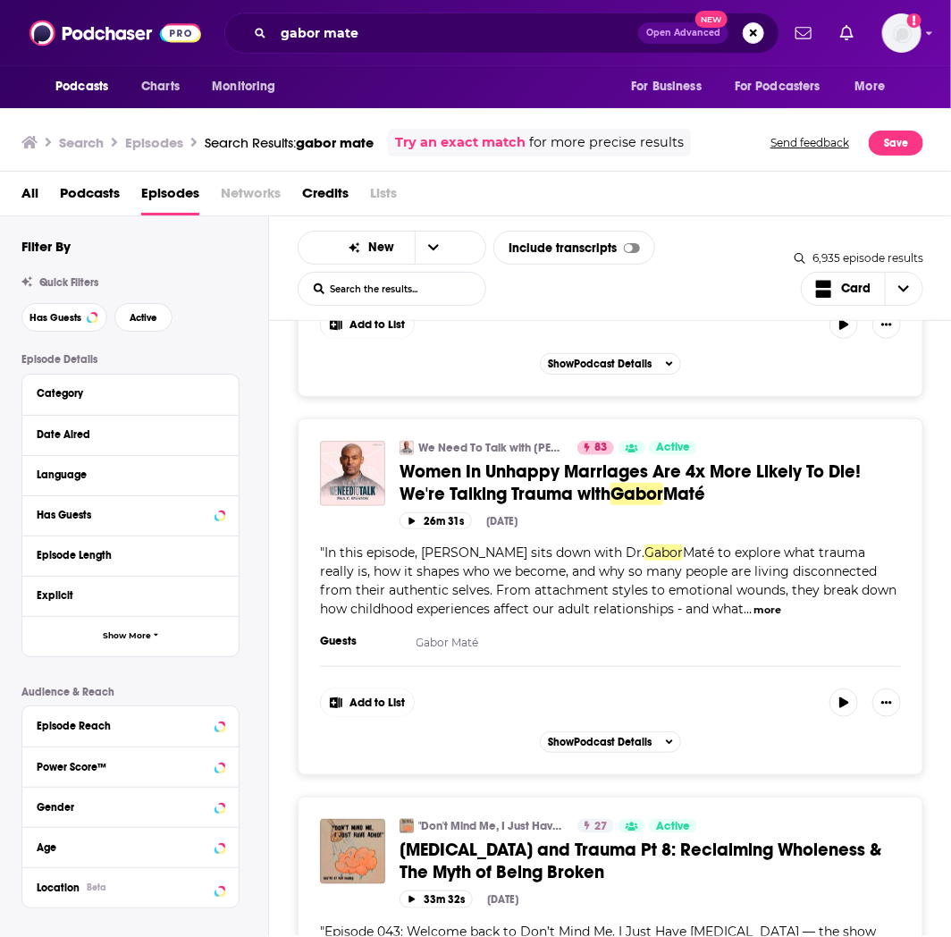
click at [600, 460] on span "Women In Unhappy Marriages Are 4x More Likely To Die! We're Talking Trauma with" at bounding box center [630, 482] width 461 height 45
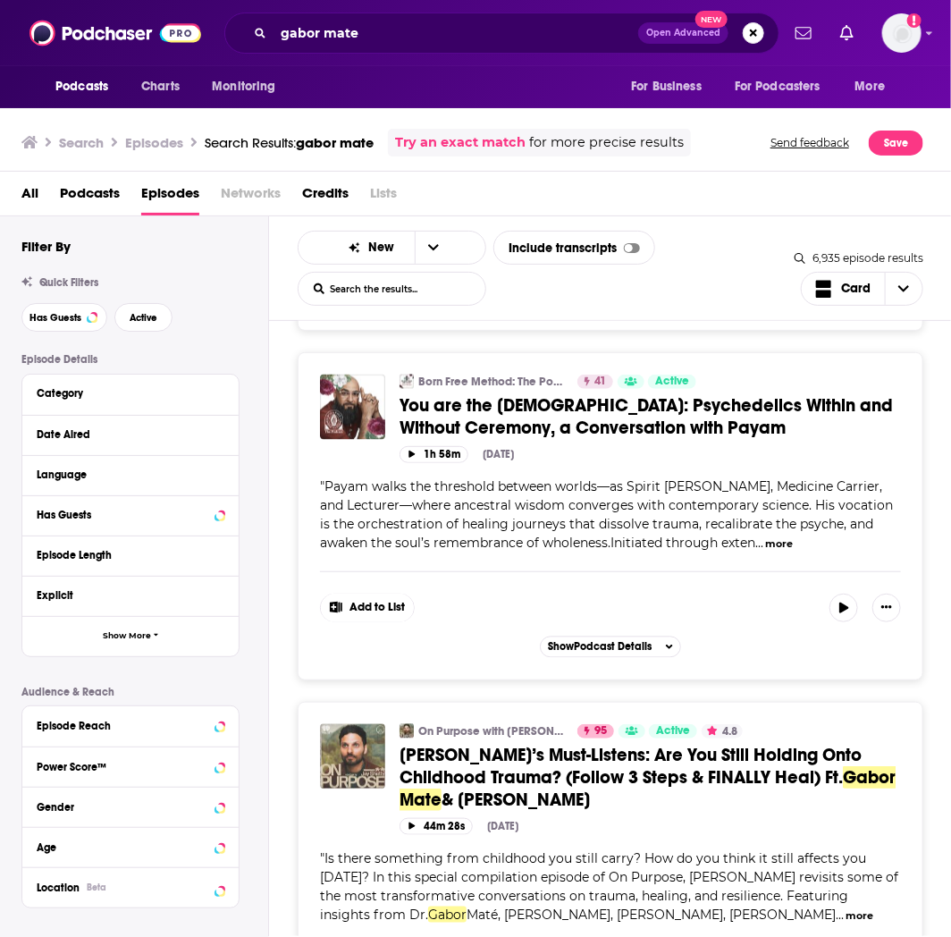
scroll to position [7746, 0]
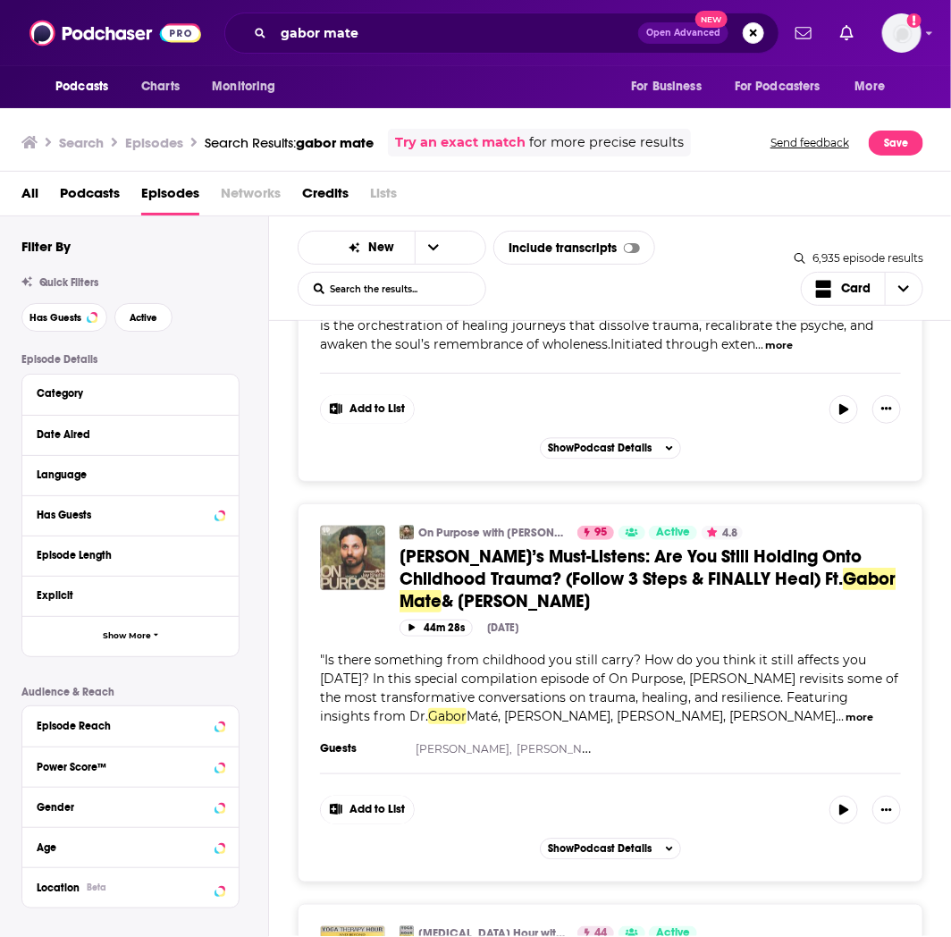
click at [592, 545] on span "Jay’s Must-Listens: Are You Still Holding Onto Childhood Trauma? (Follow 3 Step…" at bounding box center [631, 567] width 462 height 45
click at [518, 545] on span "Jay’s Must-Listens: Are You Still Holding Onto Childhood Trauma? (Follow 3 Step…" at bounding box center [631, 567] width 462 height 45
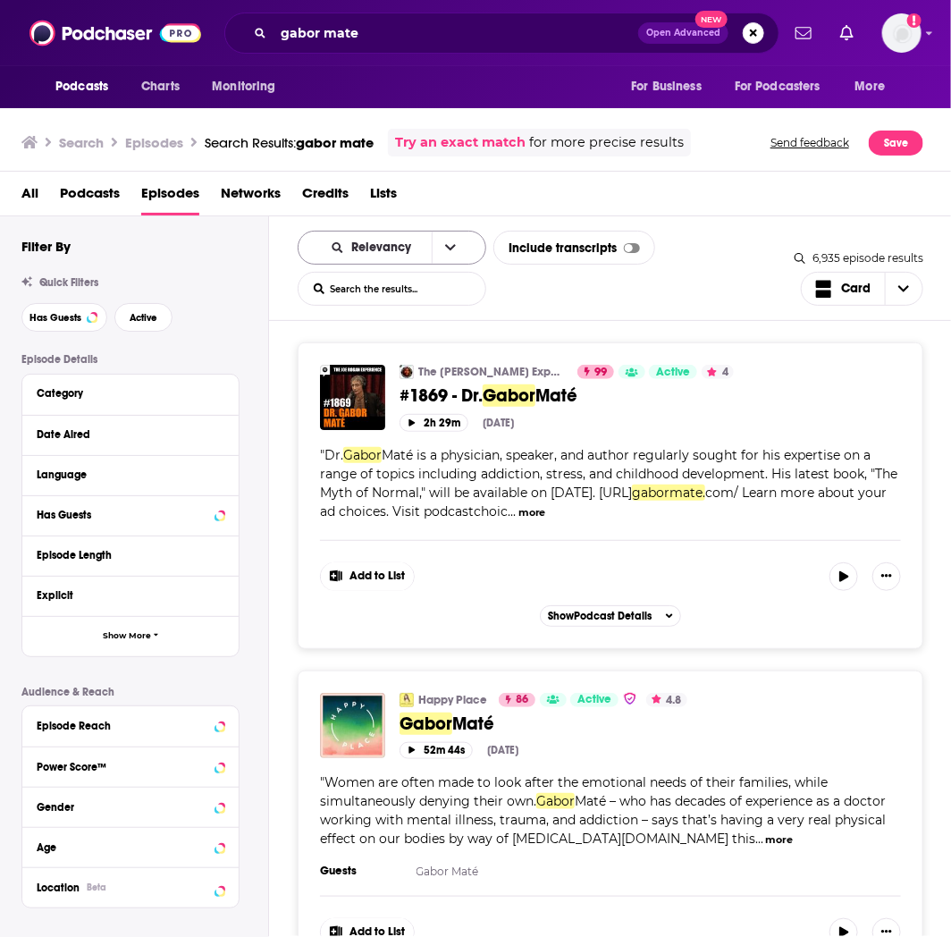
click at [434, 242] on button "open menu" at bounding box center [451, 248] width 38 height 32
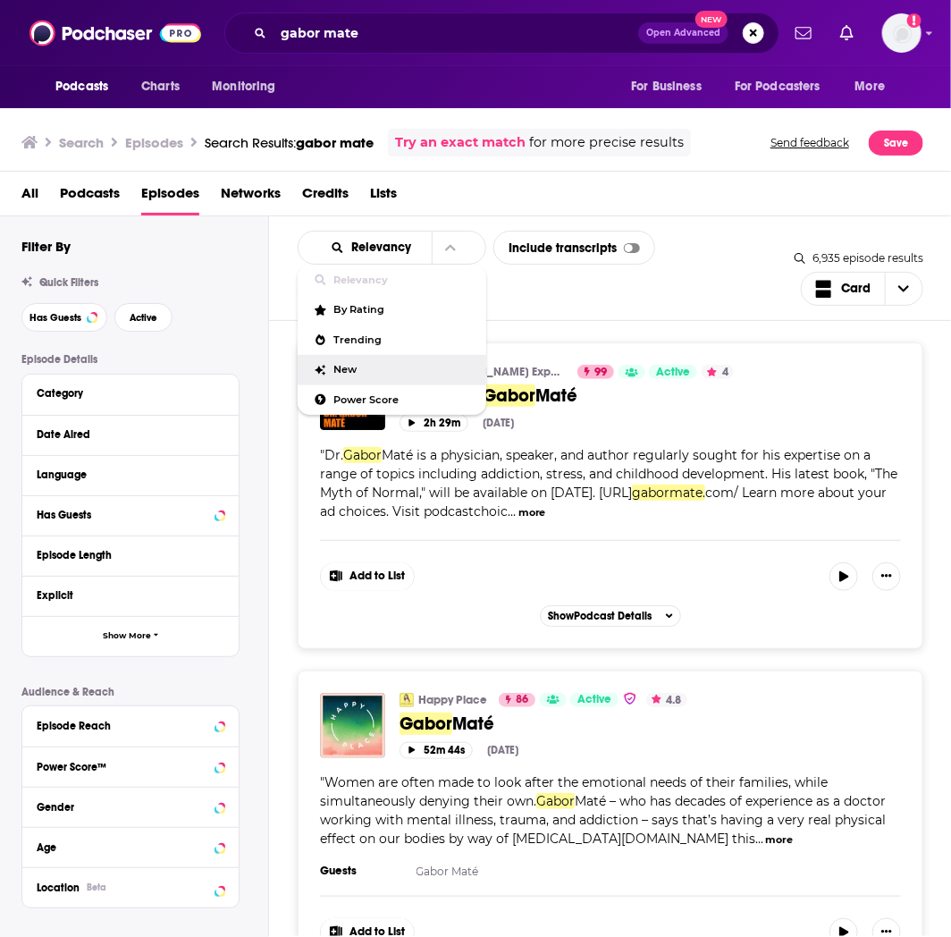
click at [355, 360] on div "New" at bounding box center [392, 370] width 189 height 30
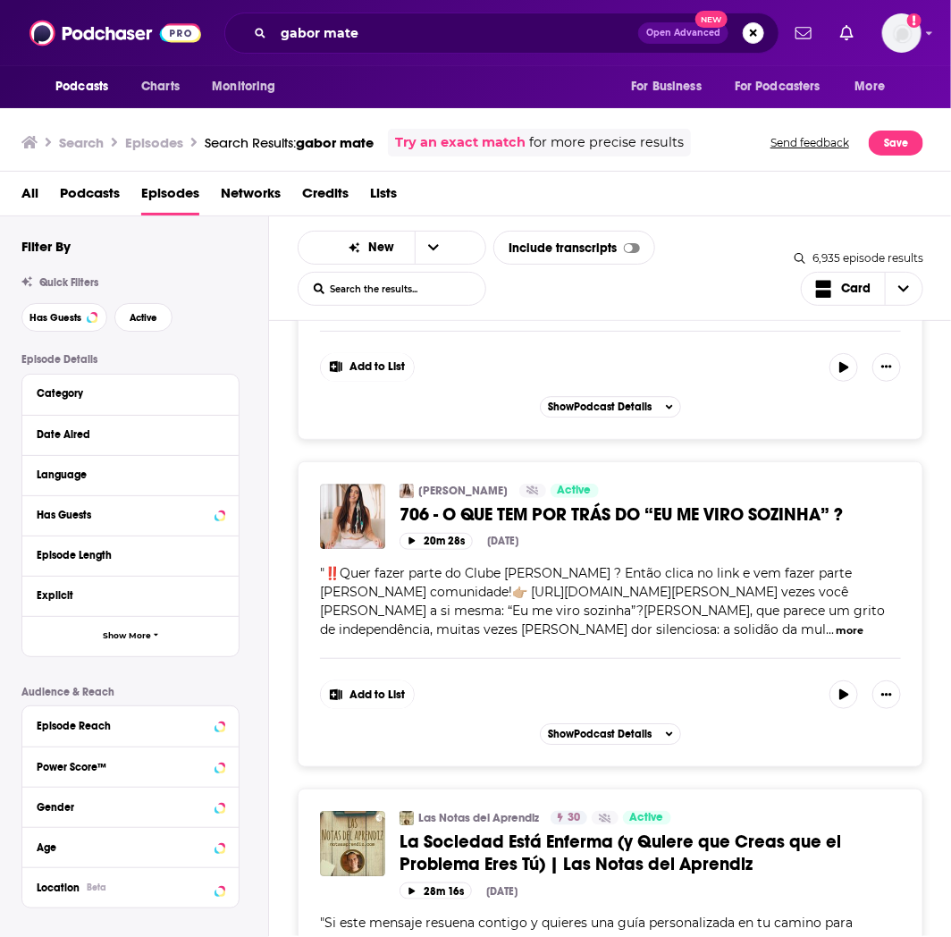
scroll to position [6455, 0]
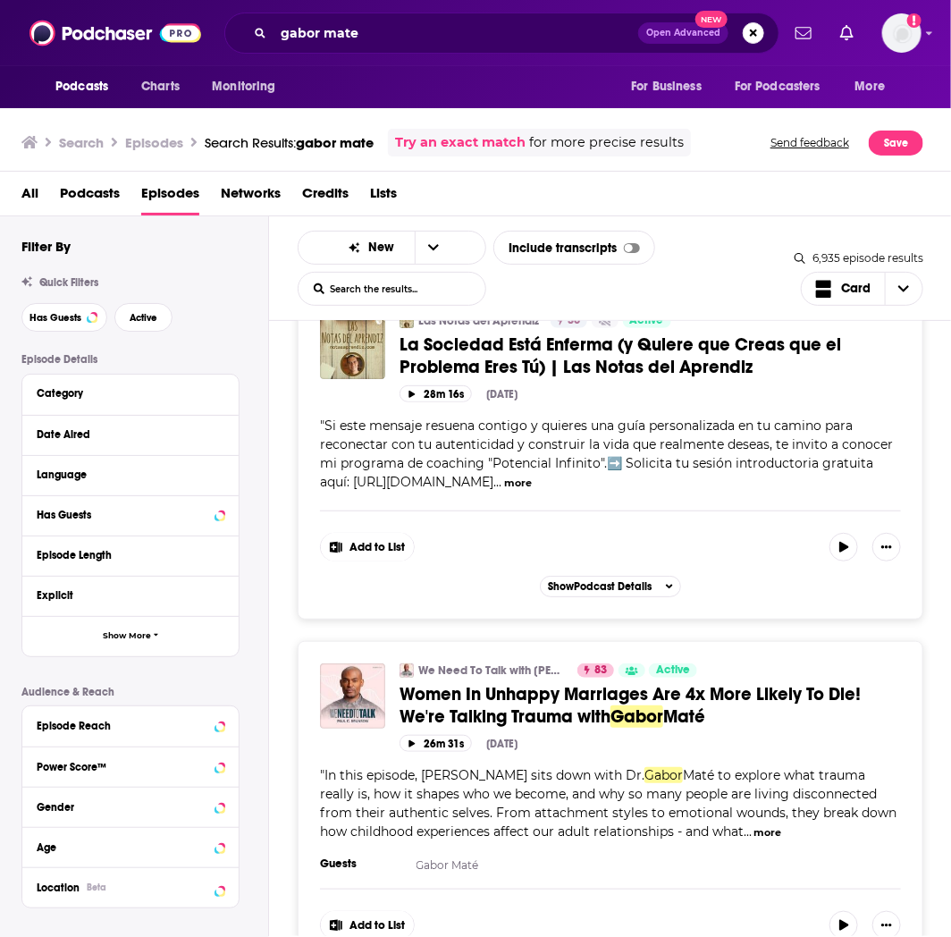
click at [690, 735] on div "26m 31s Oct 2nd, 2025" at bounding box center [650, 743] width 501 height 17
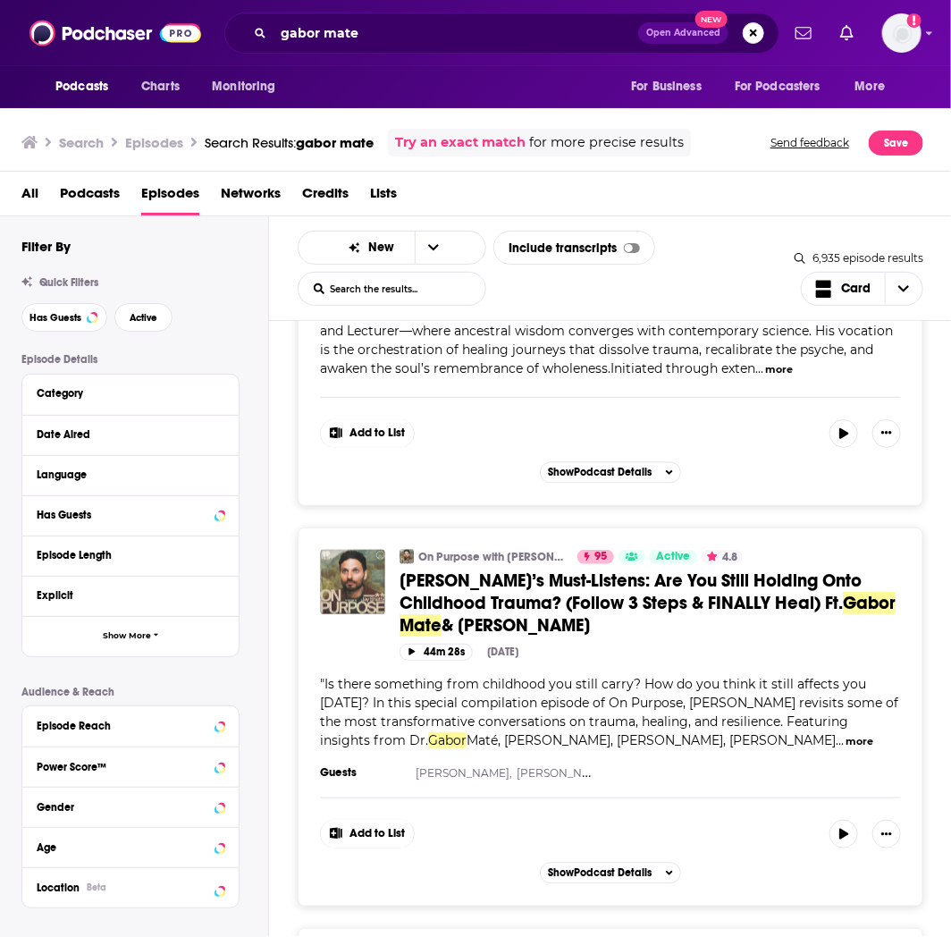
scroll to position [8040, 0]
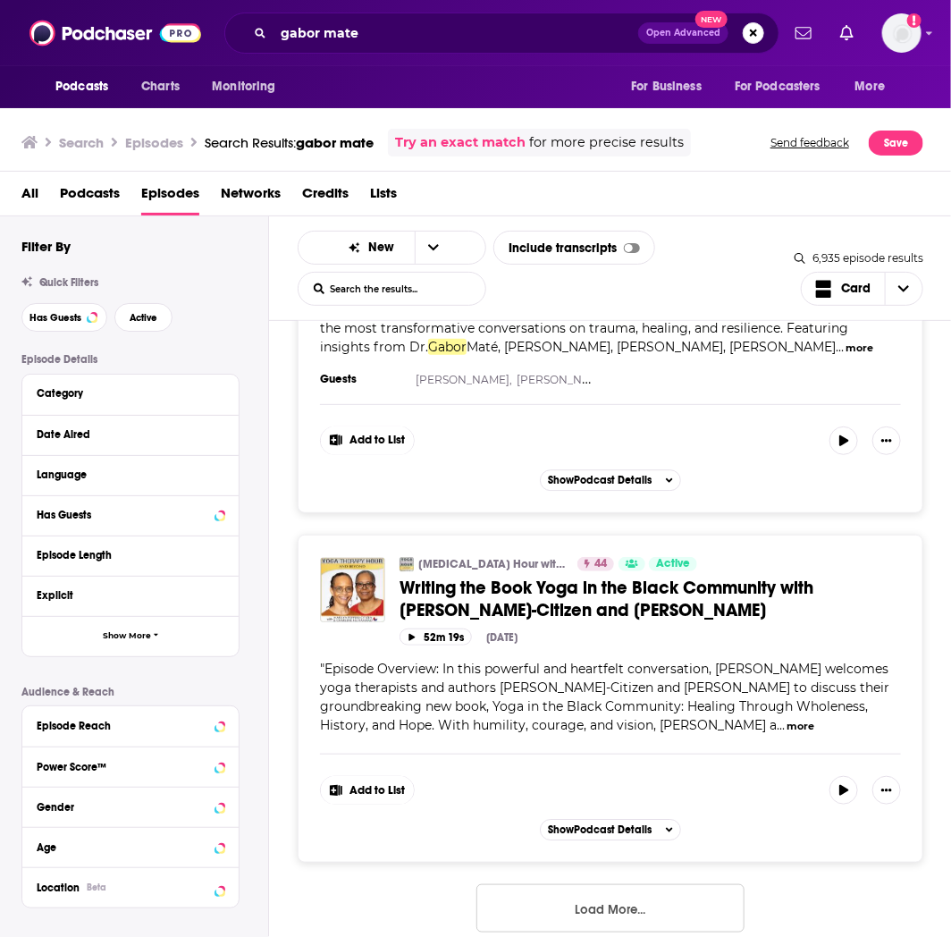
click at [683, 884] on button "Load More..." at bounding box center [610, 908] width 268 height 48
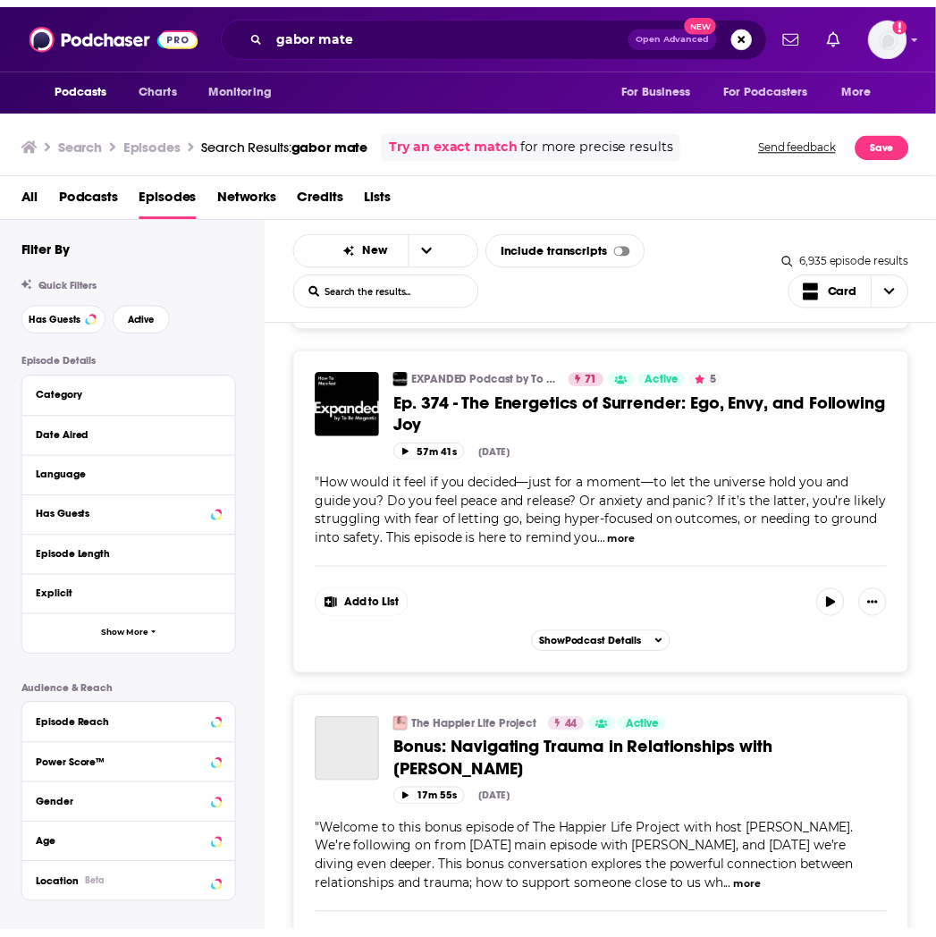
scroll to position [16609, 0]
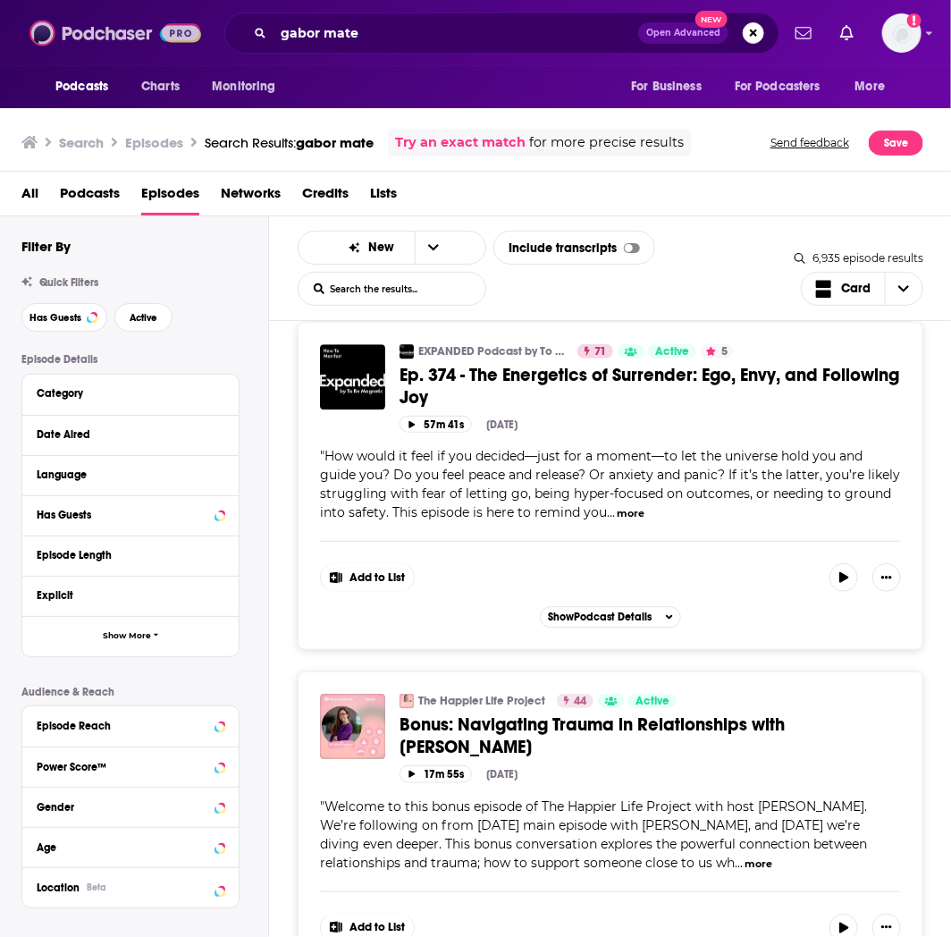
click at [87, 33] on img at bounding box center [115, 33] width 172 height 34
